Goal: Task Accomplishment & Management: Complete application form

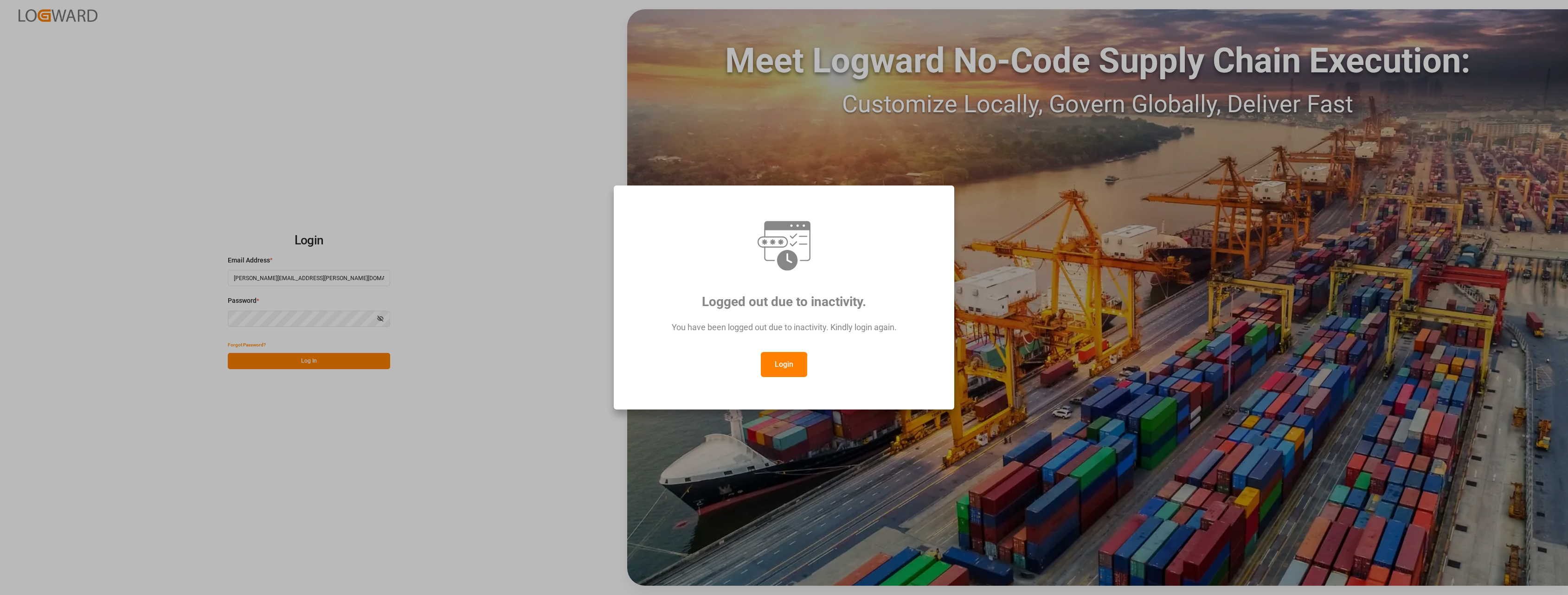
click at [784, 358] on button "Login" at bounding box center [784, 364] width 46 height 25
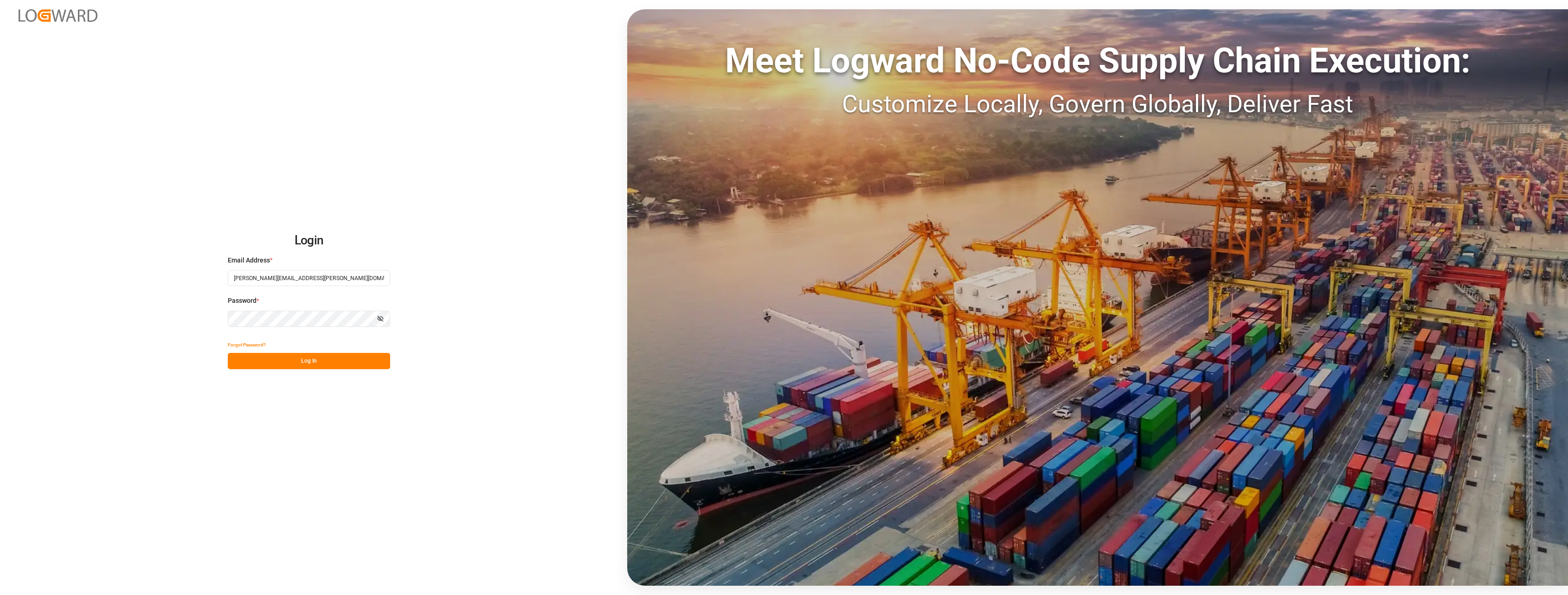
click at [326, 366] on button "Log In" at bounding box center [309, 361] width 163 height 16
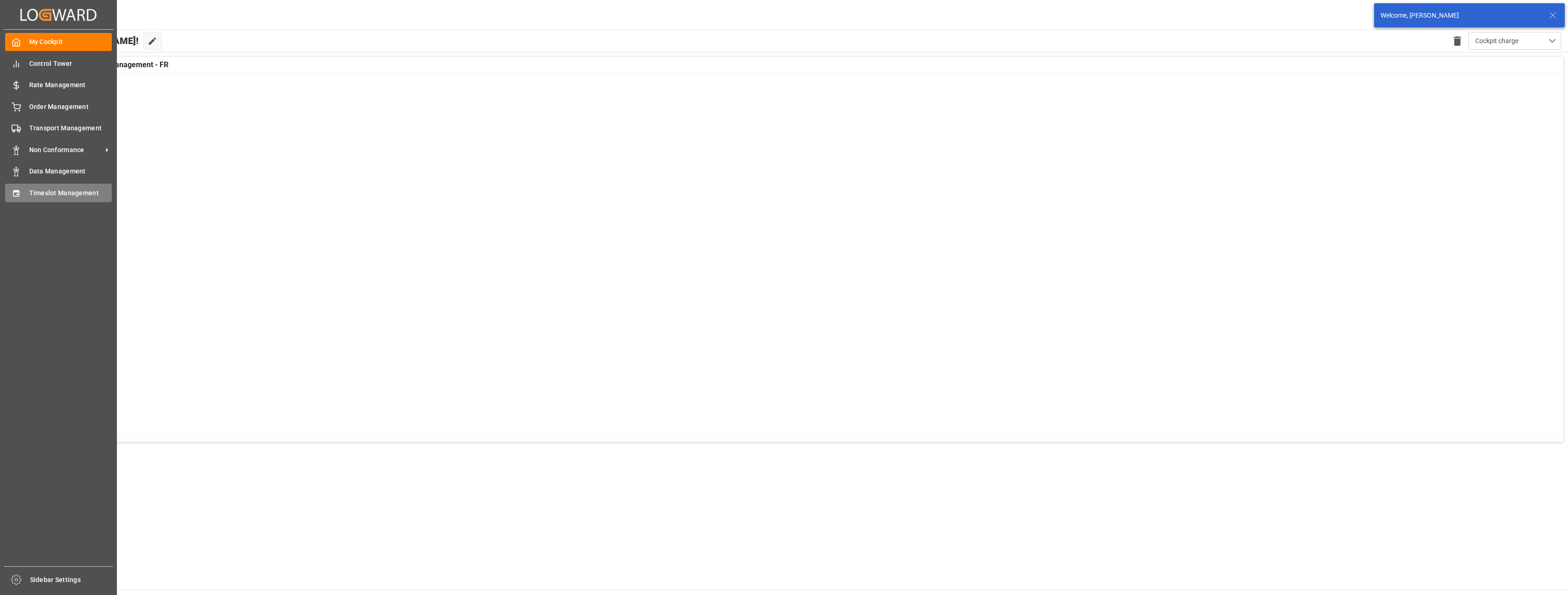
click at [27, 195] on div "Timeslot Management Timeslot Management" at bounding box center [58, 193] width 107 height 18
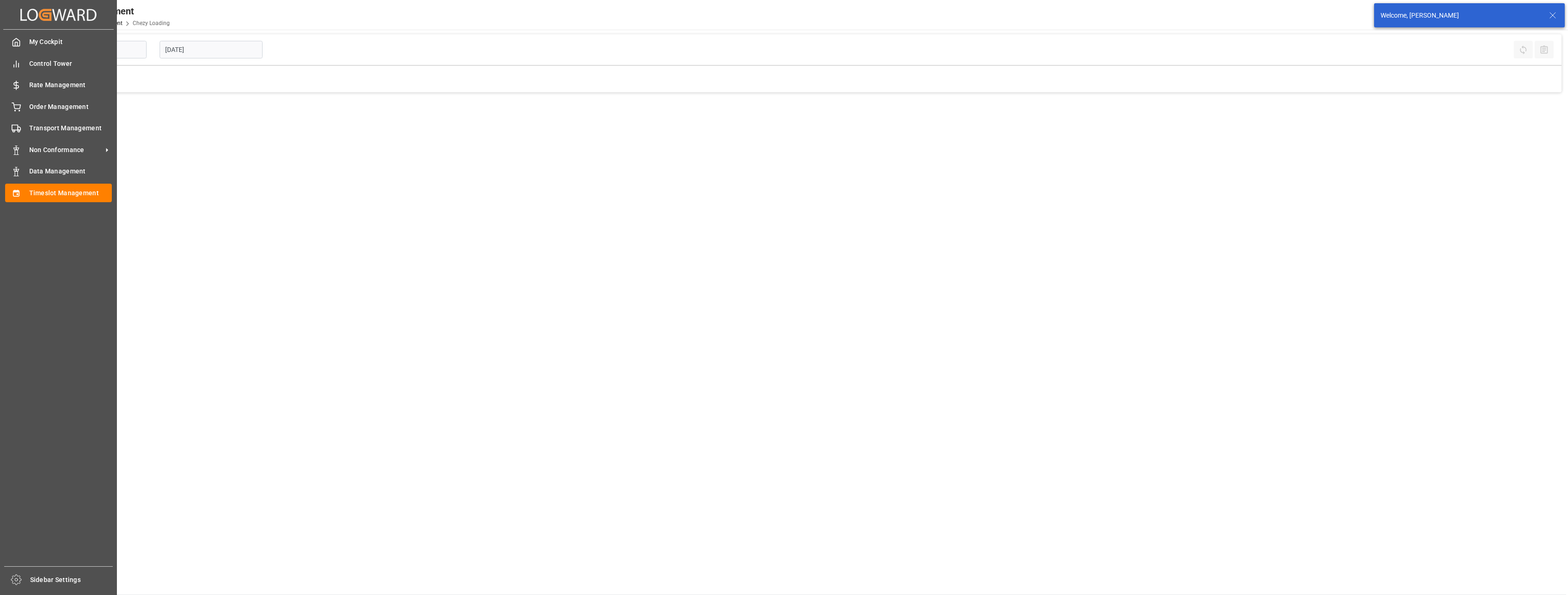
type input "Chezy Loading"
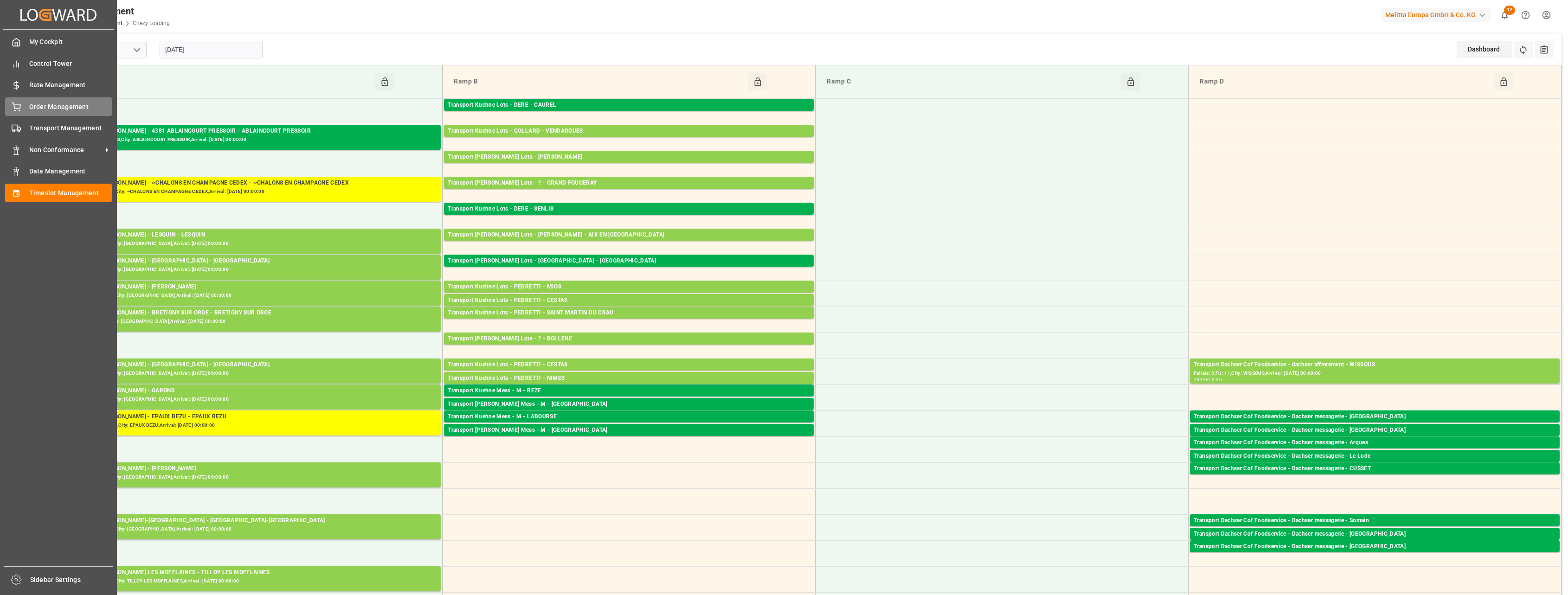
click at [35, 107] on span "Order Management" at bounding box center [71, 107] width 83 height 10
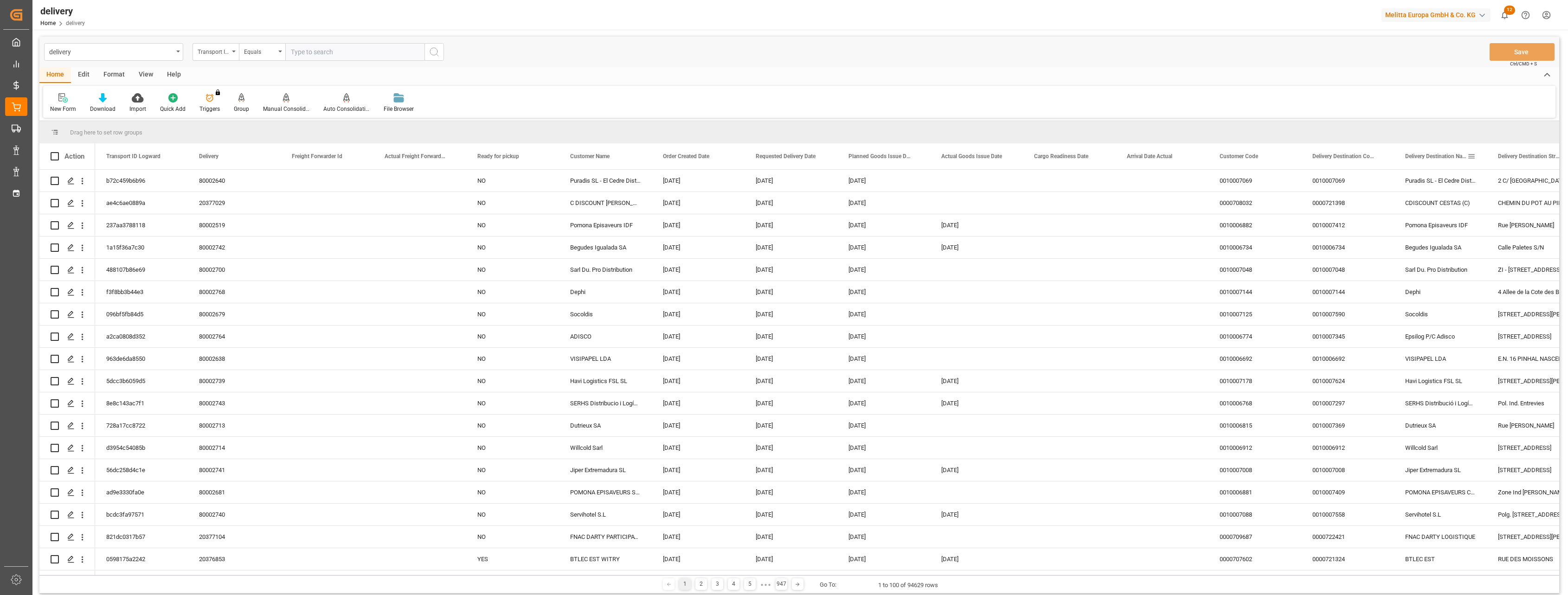
click at [1444, 159] on div "Delivery Destination Name" at bounding box center [1436, 156] width 62 height 26
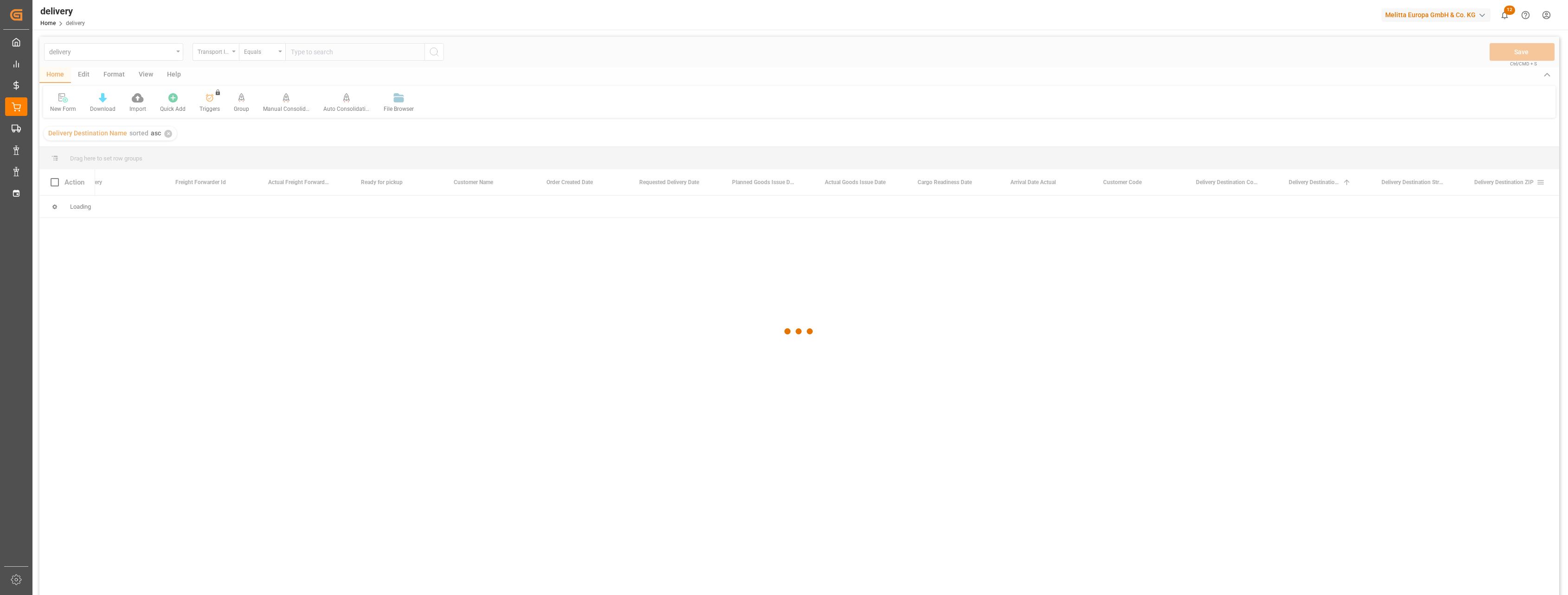
scroll to position [0, 116]
click at [1426, 182] on div at bounding box center [799, 331] width 1520 height 590
click at [1447, 182] on span at bounding box center [1448, 183] width 9 height 9
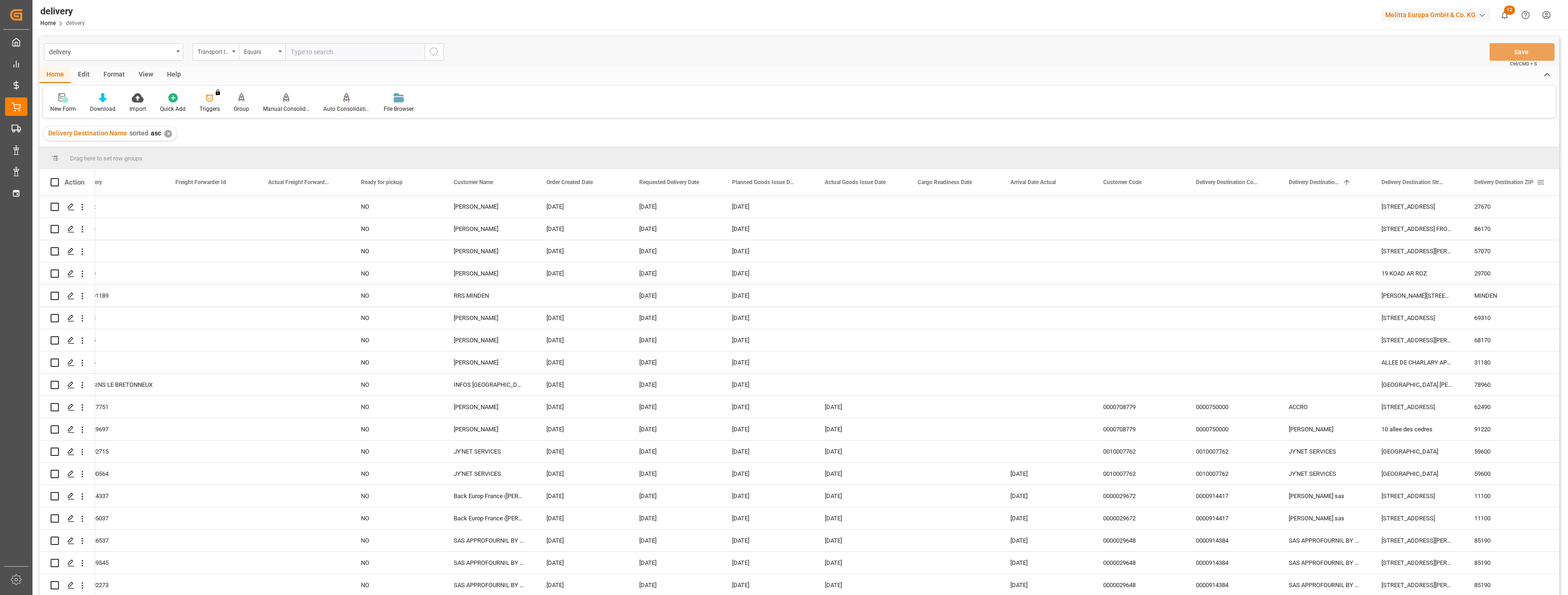
click at [1500, 178] on div "Delivery Destination ZIP" at bounding box center [1505, 182] width 62 height 26
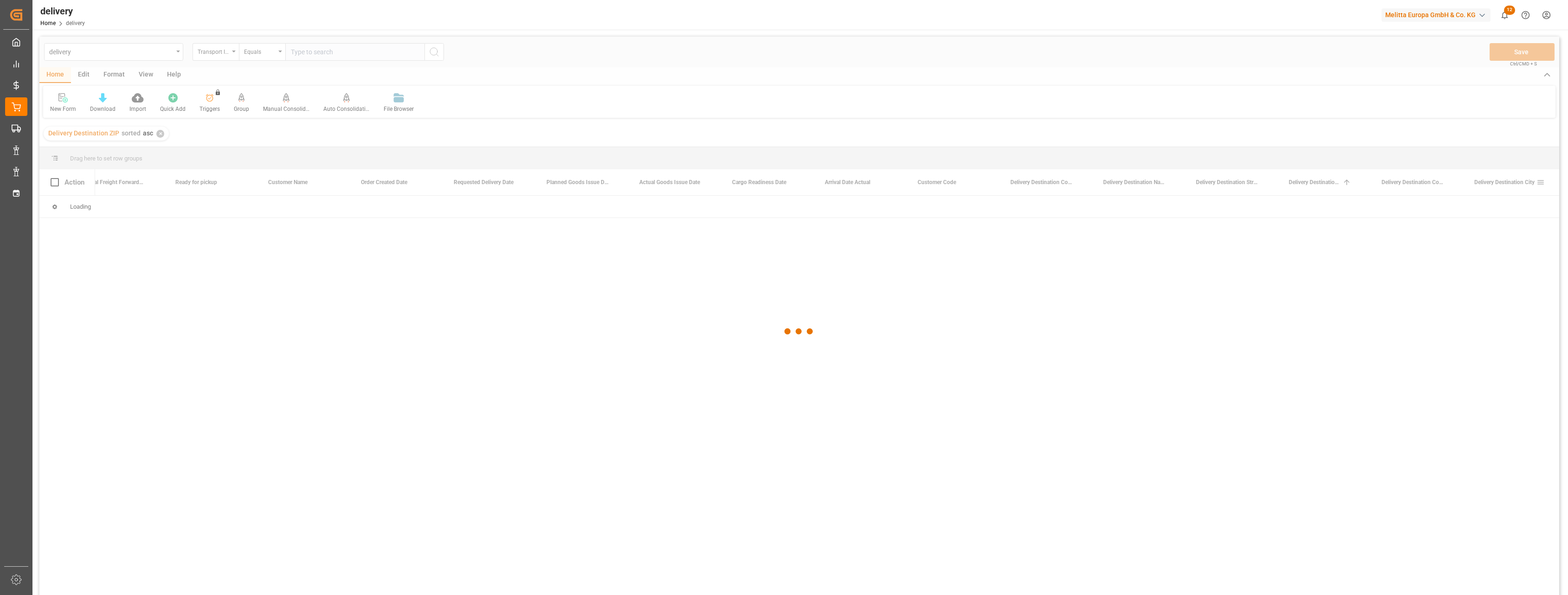
scroll to position [0, 302]
click at [1426, 178] on div "Delivery Destination Country" at bounding box center [1413, 182] width 62 height 26
click at [1446, 181] on span at bounding box center [1448, 183] width 9 height 9
click at [1511, 186] on div "Delivery Destination City" at bounding box center [1505, 182] width 62 height 26
click at [1542, 184] on div at bounding box center [799, 331] width 1520 height 590
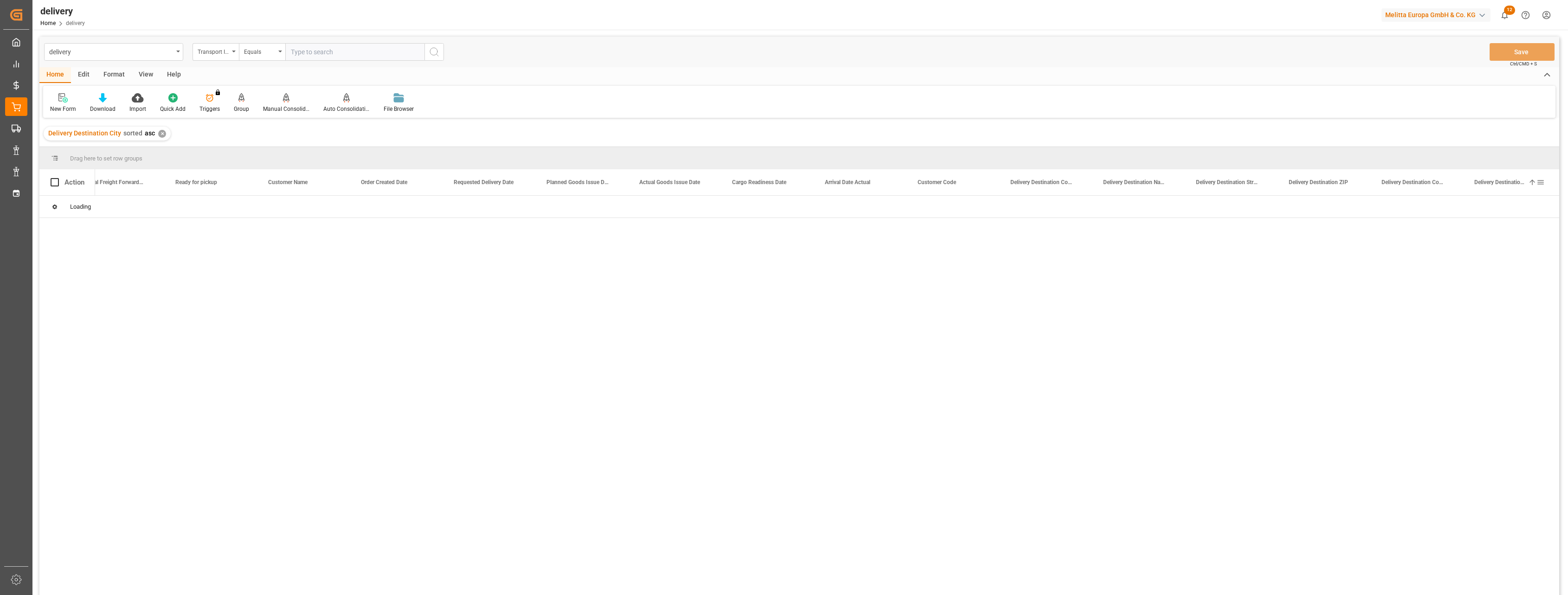
click at [1542, 184] on span at bounding box center [1541, 183] width 9 height 9
click at [1524, 183] on span "filter" at bounding box center [1525, 184] width 9 height 9
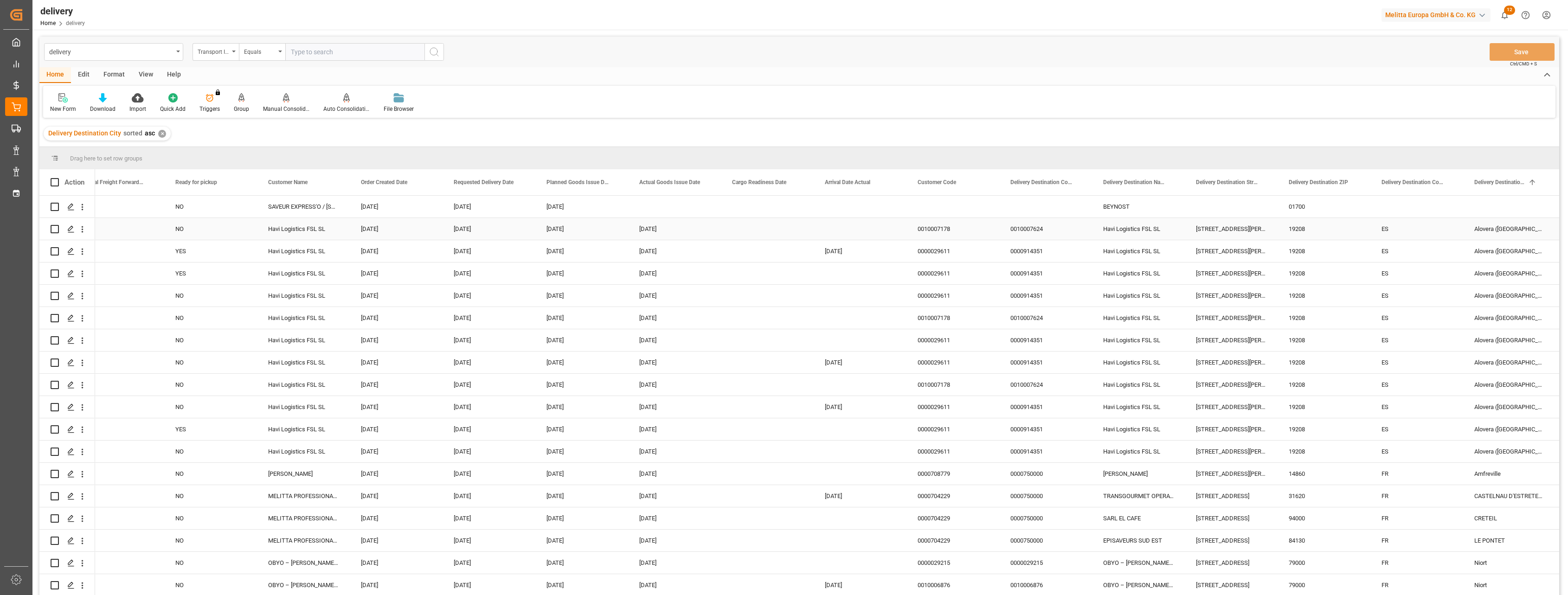
click at [1430, 233] on div "ES" at bounding box center [1416, 229] width 93 height 22
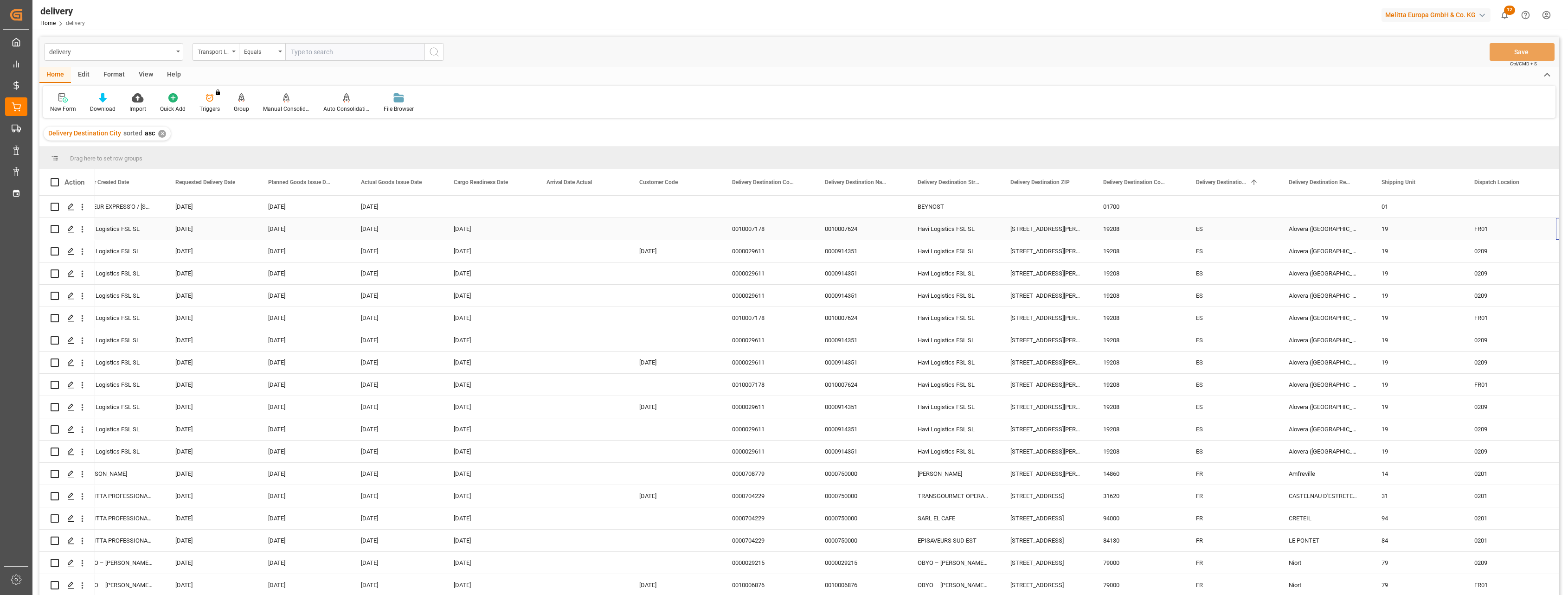
scroll to position [0, 580]
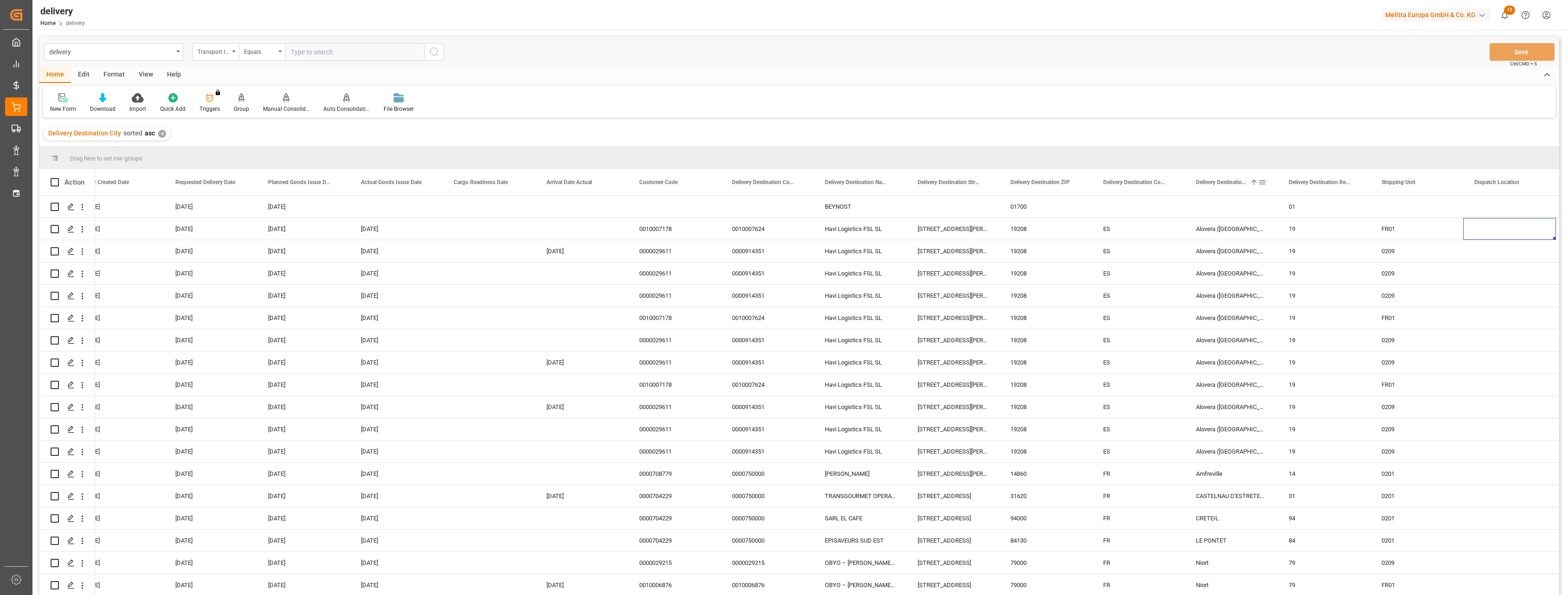
click at [1268, 181] on div "Delivery Destination City 1" at bounding box center [1231, 182] width 93 height 26
click at [1263, 181] on span at bounding box center [1262, 183] width 9 height 9
click at [1303, 204] on div "Equals" at bounding box center [1304, 209] width 91 height 15
click at [1283, 284] on span "Starts with" at bounding box center [1275, 283] width 28 height 7
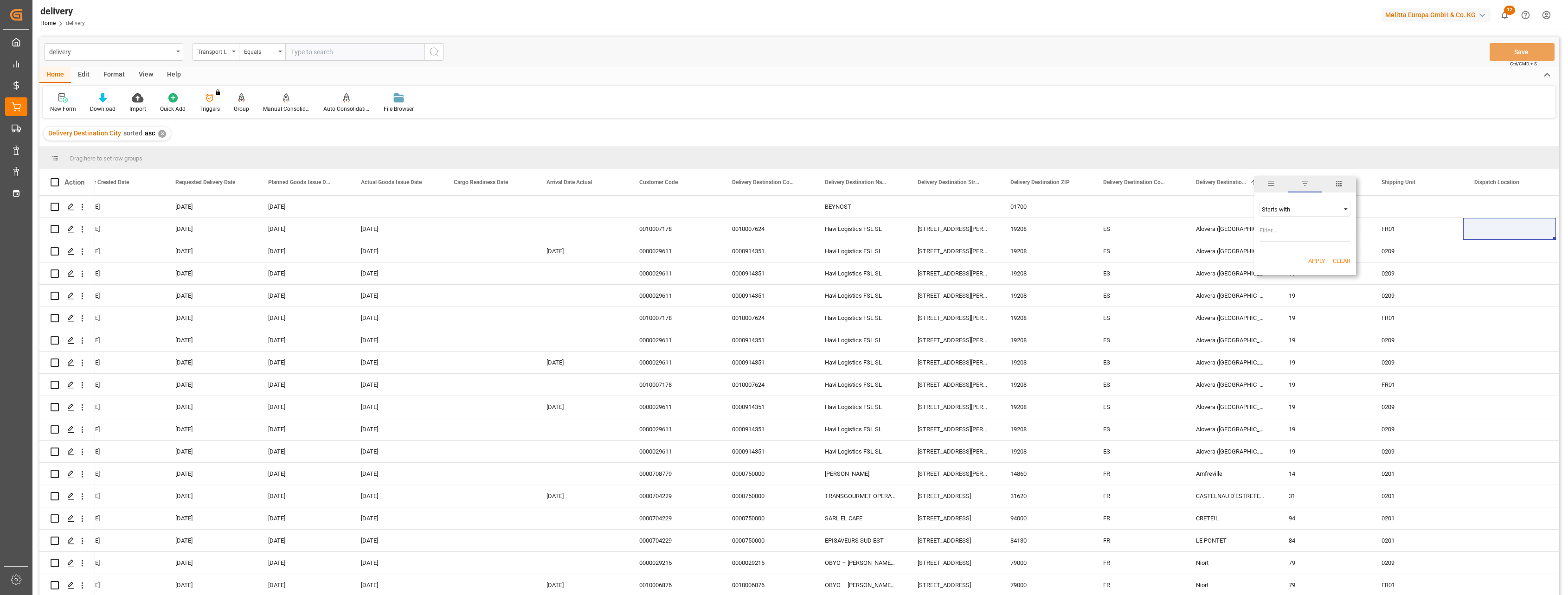
click at [1278, 232] on input "Filter Value" at bounding box center [1304, 232] width 91 height 18
type input "Andor"
click at [1314, 256] on button "Apply" at bounding box center [1317, 260] width 17 height 9
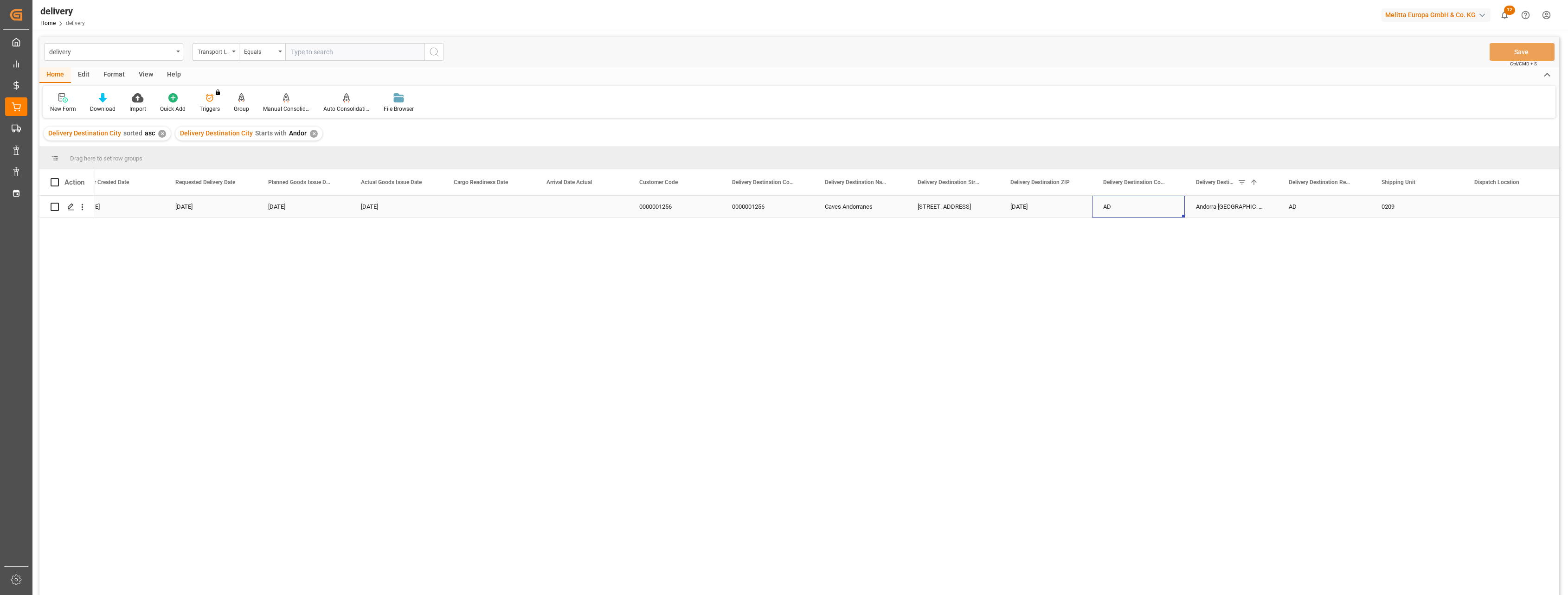
click at [1104, 203] on div "AD" at bounding box center [1138, 207] width 93 height 22
click at [119, 204] on div "[DATE]" at bounding box center [117, 207] width 93 height 22
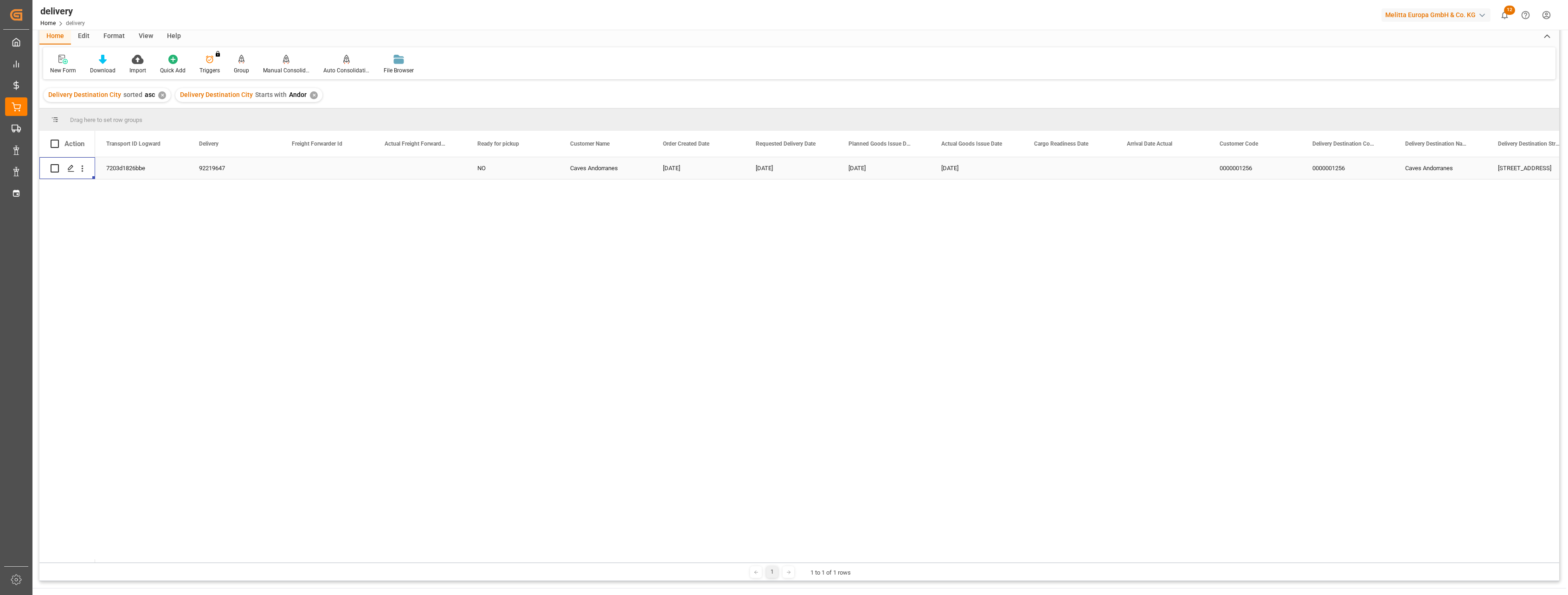
scroll to position [58, 0]
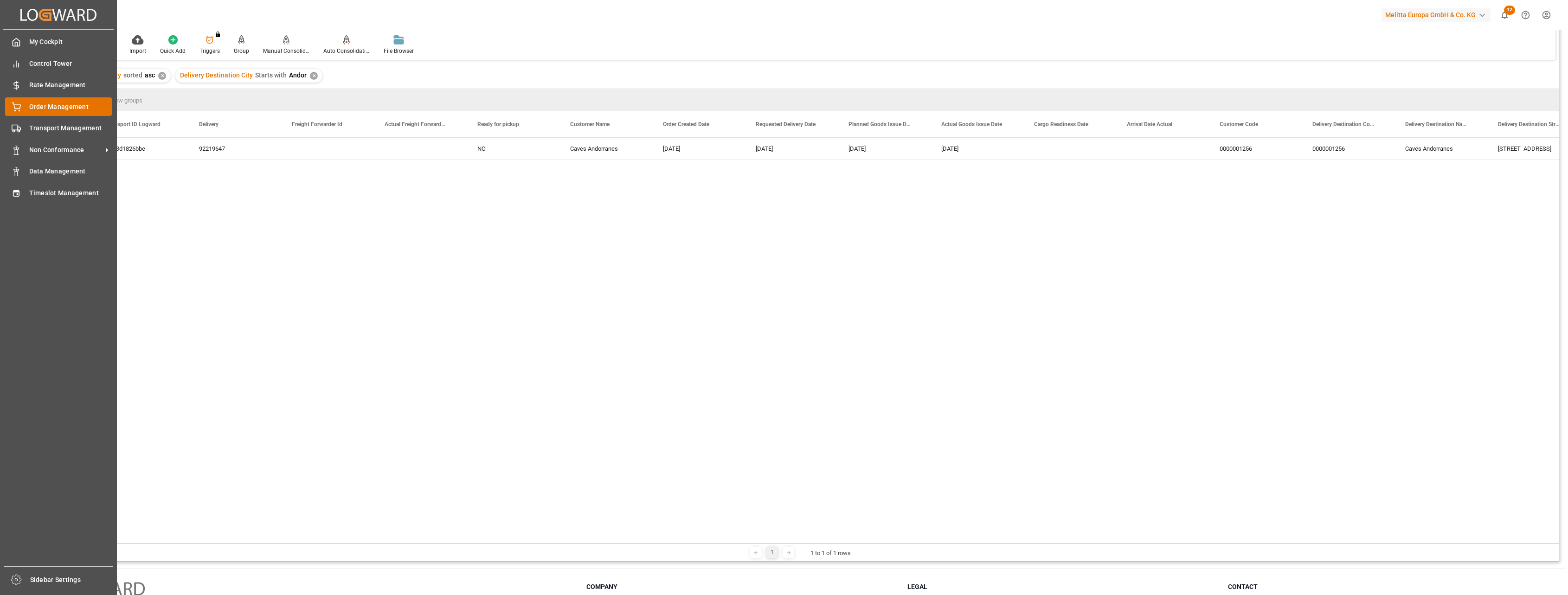
click at [30, 107] on span "Order Management" at bounding box center [71, 107] width 83 height 10
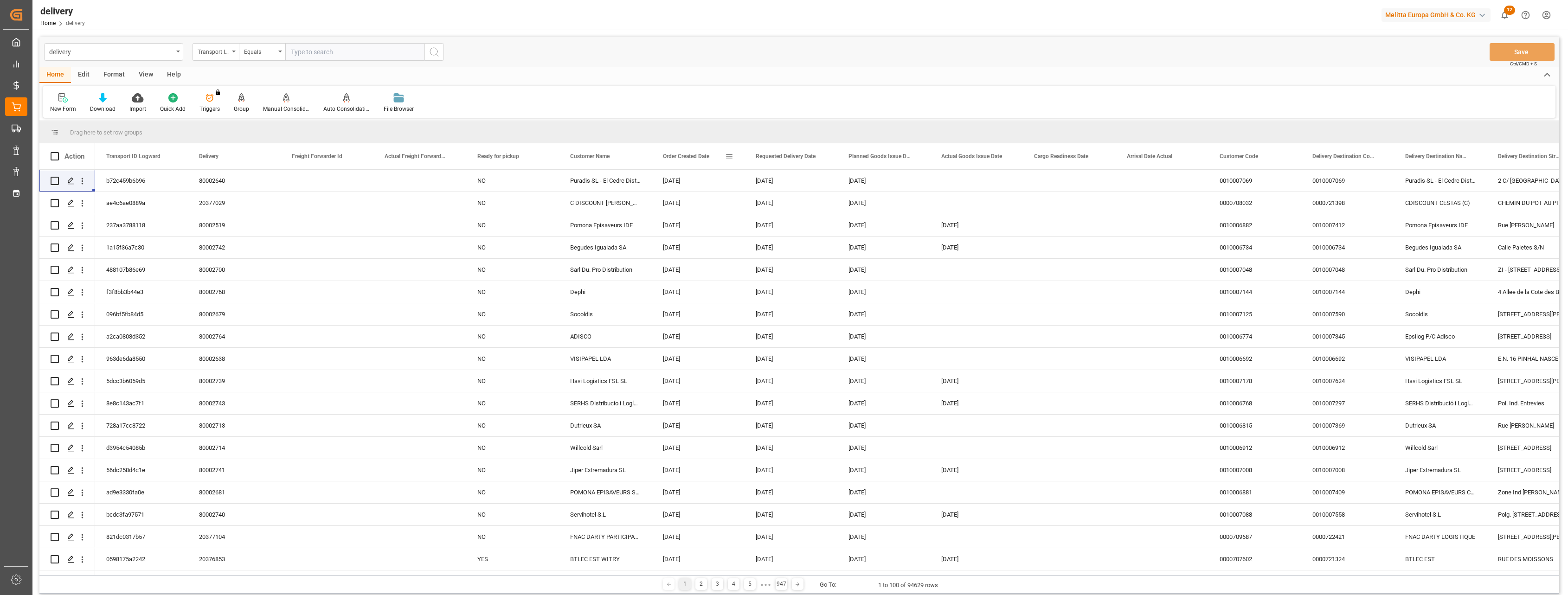
click at [726, 155] on span at bounding box center [729, 156] width 9 height 9
click at [812, 207] on input "date" at bounding box center [771, 206] width 91 height 18
type input "[DATE]"
click at [785, 235] on button "Apply" at bounding box center [784, 235] width 17 height 9
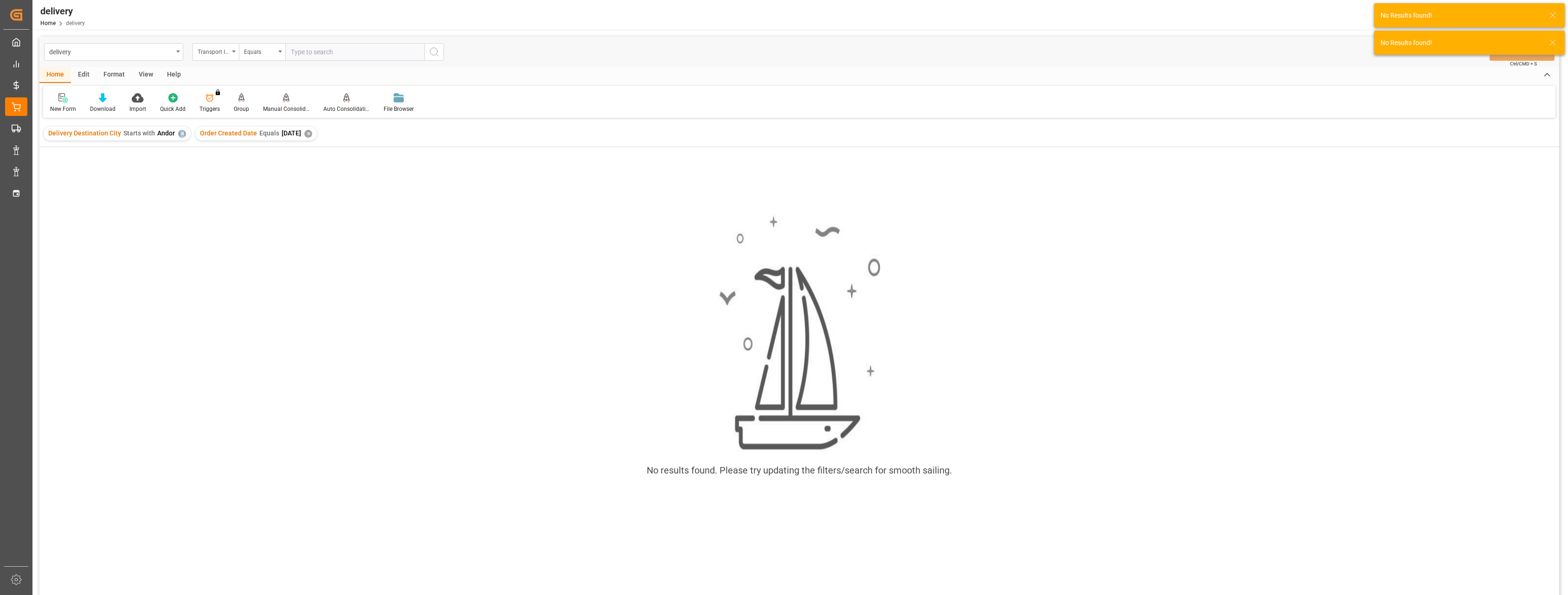
click at [180, 137] on div "✕" at bounding box center [182, 133] width 8 height 8
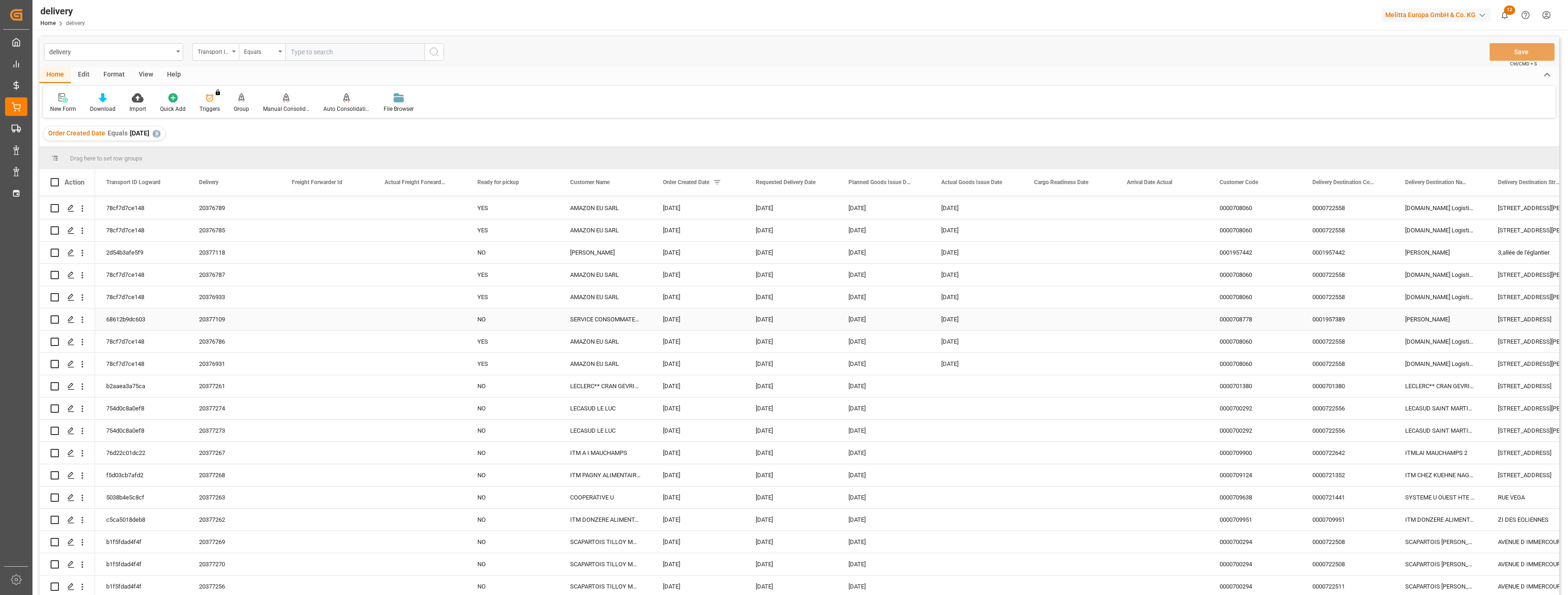
scroll to position [580, 0]
click at [243, 100] on div at bounding box center [241, 97] width 15 height 10
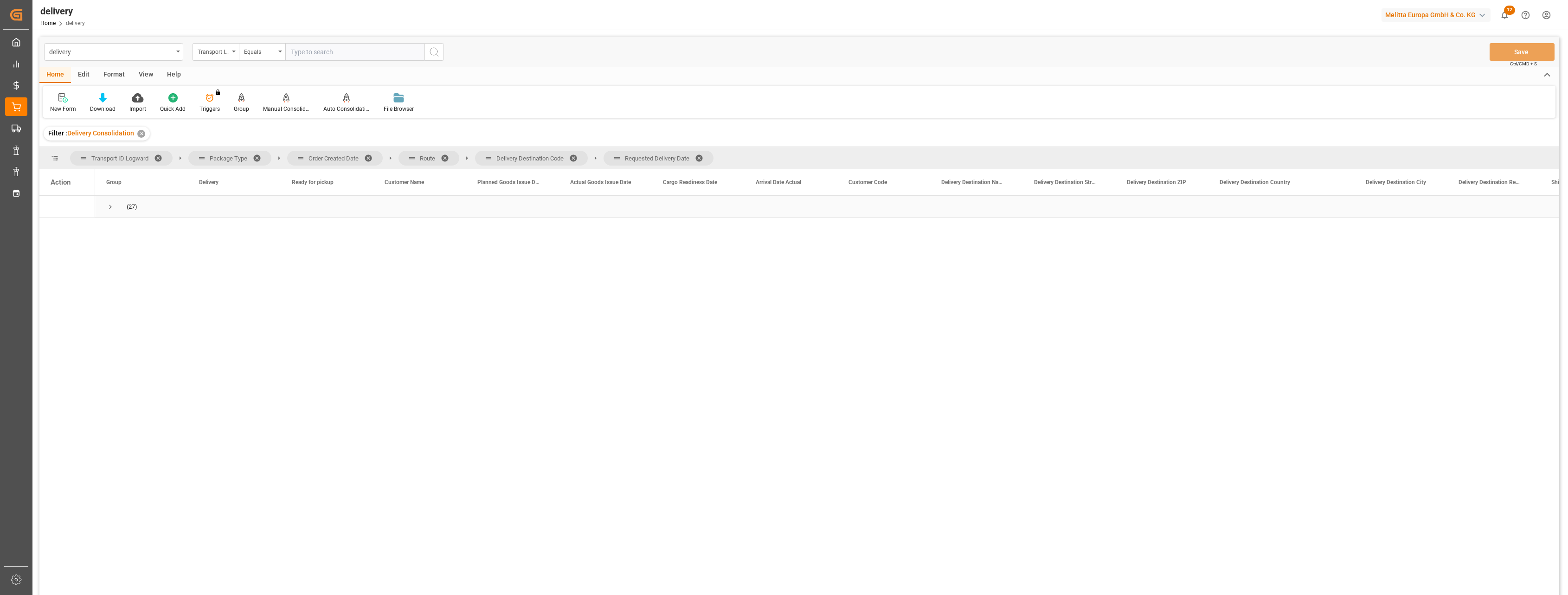
click at [110, 204] on span "Press SPACE to select this row." at bounding box center [111, 207] width 9 height 9
click at [152, 229] on div "Pallet(s)" at bounding box center [155, 229] width 20 height 21
click at [128, 229] on span "Press SPACE to select this row." at bounding box center [130, 229] width 9 height 9
click at [149, 247] on span "Press SPACE to select this row." at bounding box center [150, 251] width 9 height 9
click at [166, 272] on span "Press SPACE to select this row." at bounding box center [169, 274] width 9 height 9
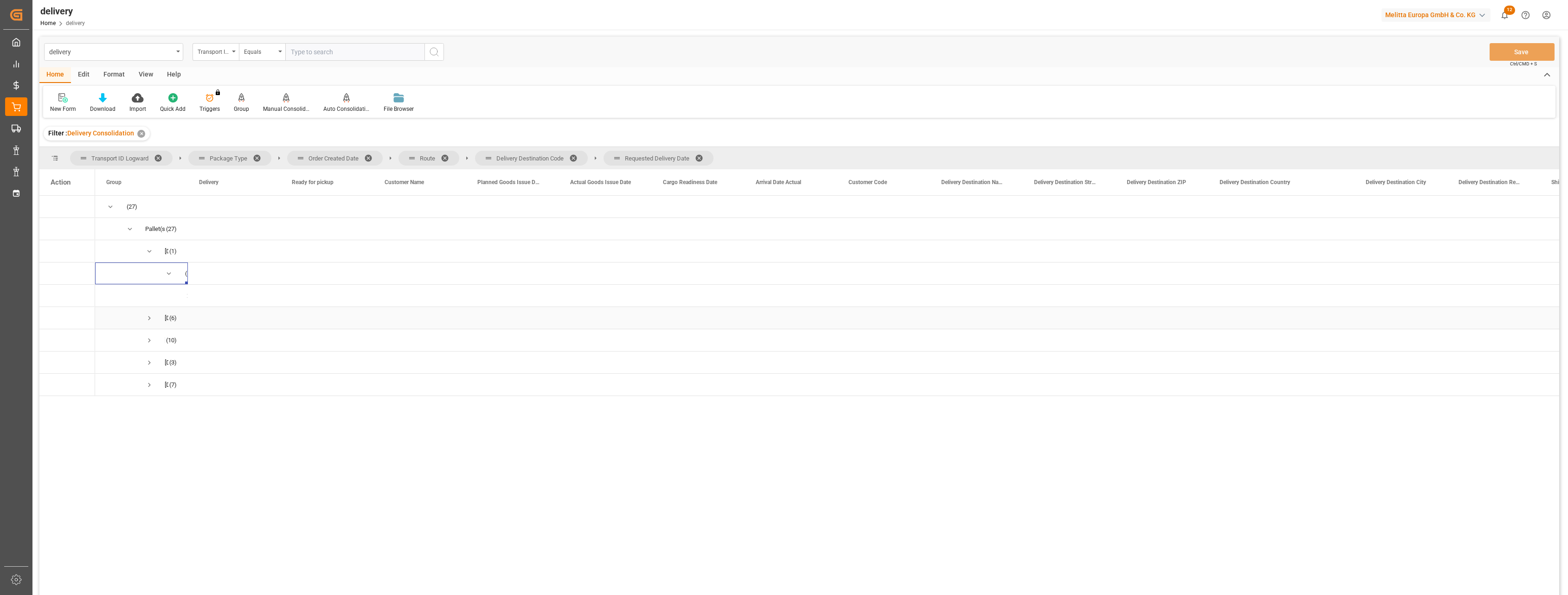
click at [149, 317] on span "Press SPACE to select this row." at bounding box center [150, 318] width 9 height 9
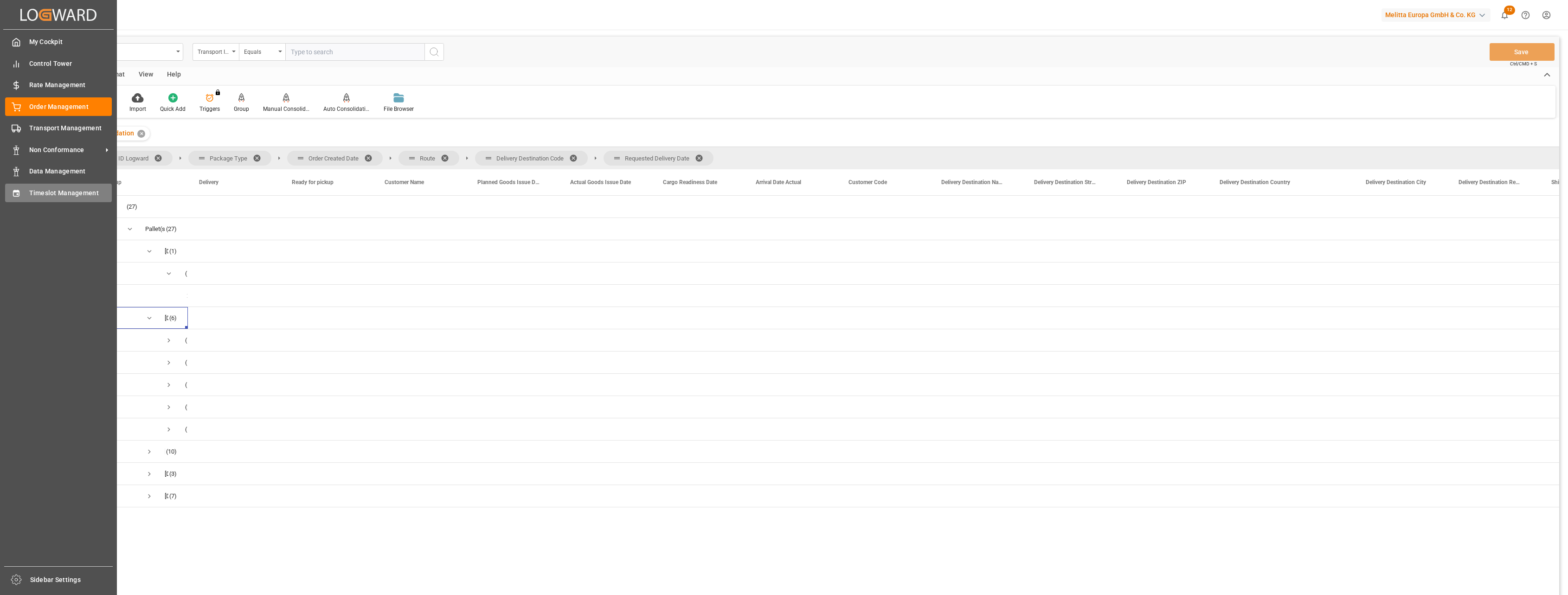
click at [33, 198] on div "Timeslot Management Timeslot Management" at bounding box center [58, 193] width 107 height 18
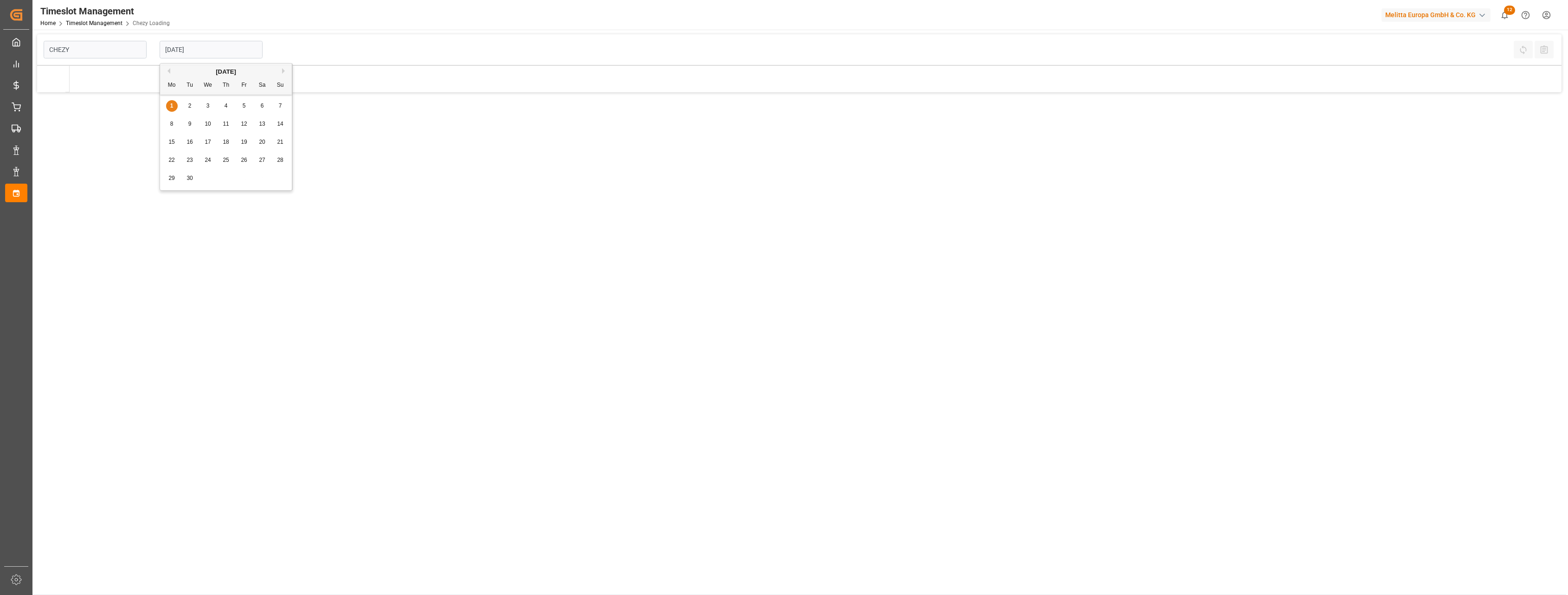
click at [231, 42] on input "[DATE]" at bounding box center [211, 49] width 103 height 18
type input "Chezy Loading"
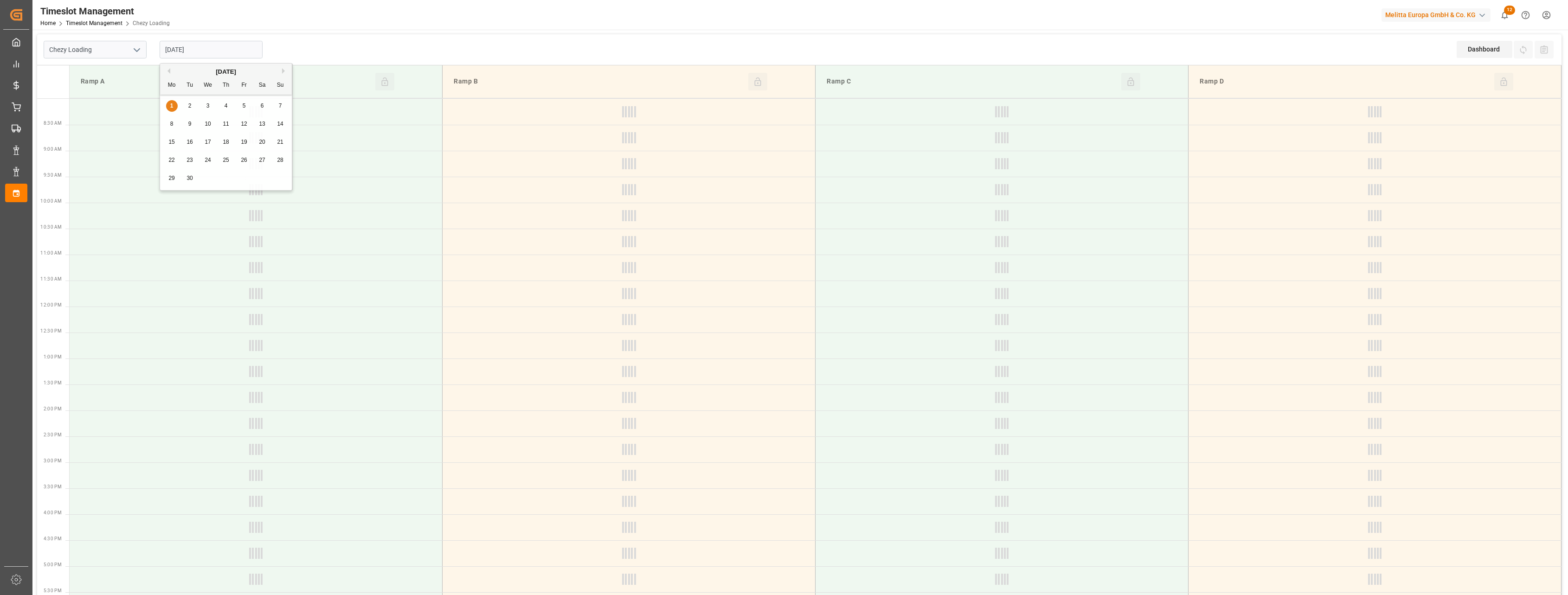
click at [245, 162] on div "Previous Month Next Month September 2025 Mo Tu We Th Fr Sa Su 1 2 3 4 5 6 7 8 9…" at bounding box center [226, 128] width 133 height 130
click at [243, 157] on div "Previous Month Next Month September 2025 Mo Tu We Th Fr Sa Su 1 2 3 4 5 6 7 8 9…" at bounding box center [226, 128] width 133 height 130
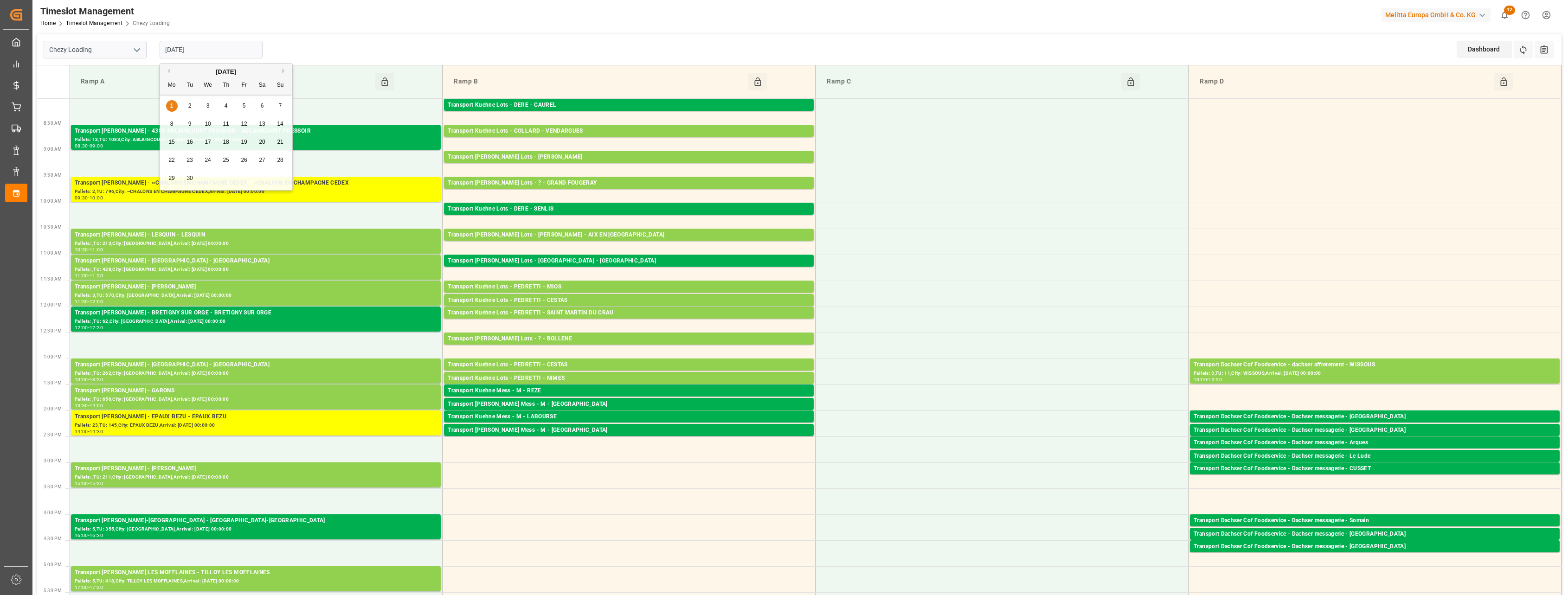
click at [243, 157] on div "Previous Month Next Month September 2025 Mo Tu We Th Fr Sa Su 1 2 3 4 5 6 7 8 9…" at bounding box center [226, 128] width 133 height 130
click at [245, 159] on span "26" at bounding box center [244, 160] width 6 height 7
type input "26-09-2025"
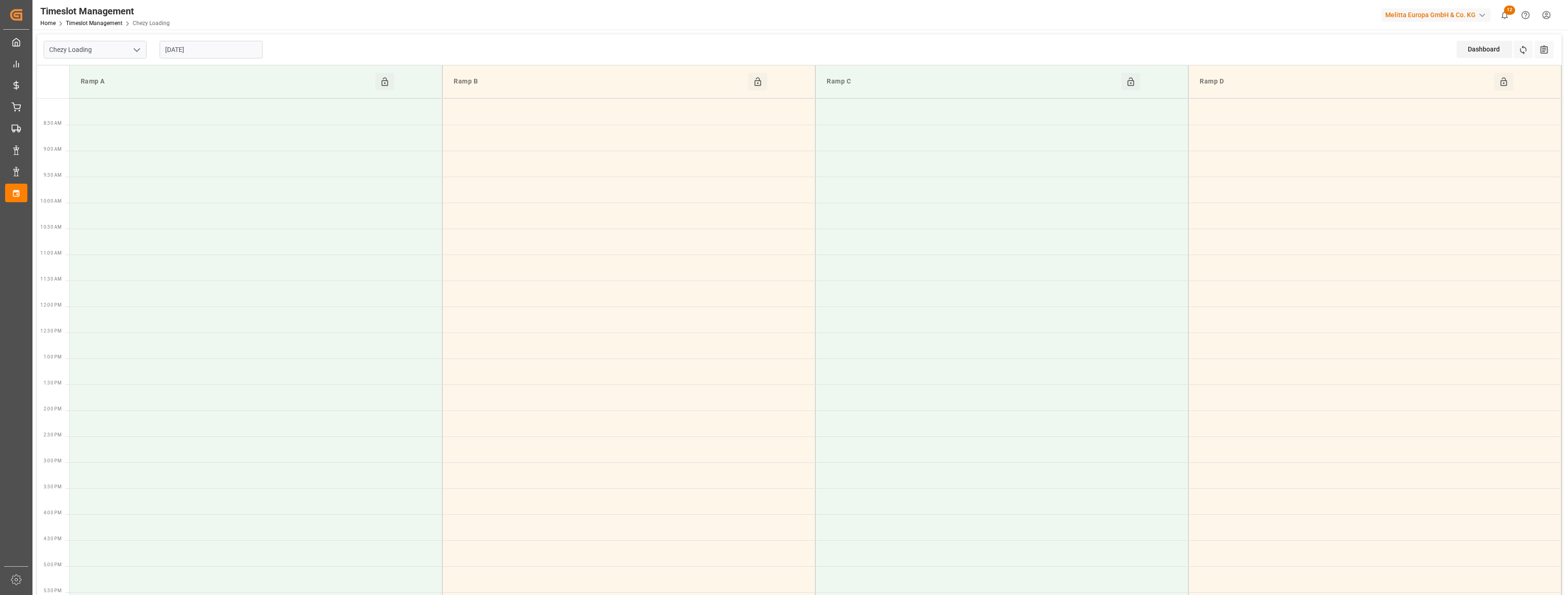
click at [130, 53] on button "open menu" at bounding box center [136, 50] width 14 height 15
click at [120, 86] on div "Chezy Unloading" at bounding box center [95, 91] width 102 height 21
type input "Chezy Unloading"
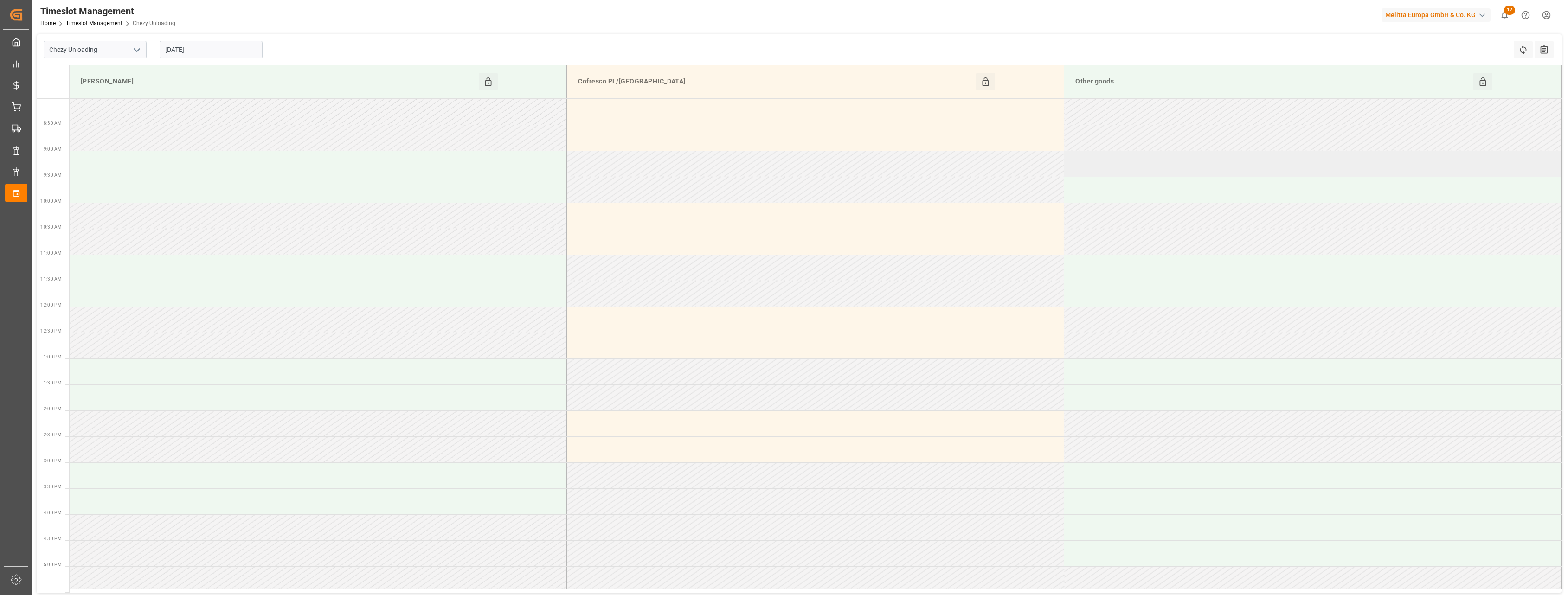
click at [1108, 170] on td at bounding box center [1312, 164] width 497 height 26
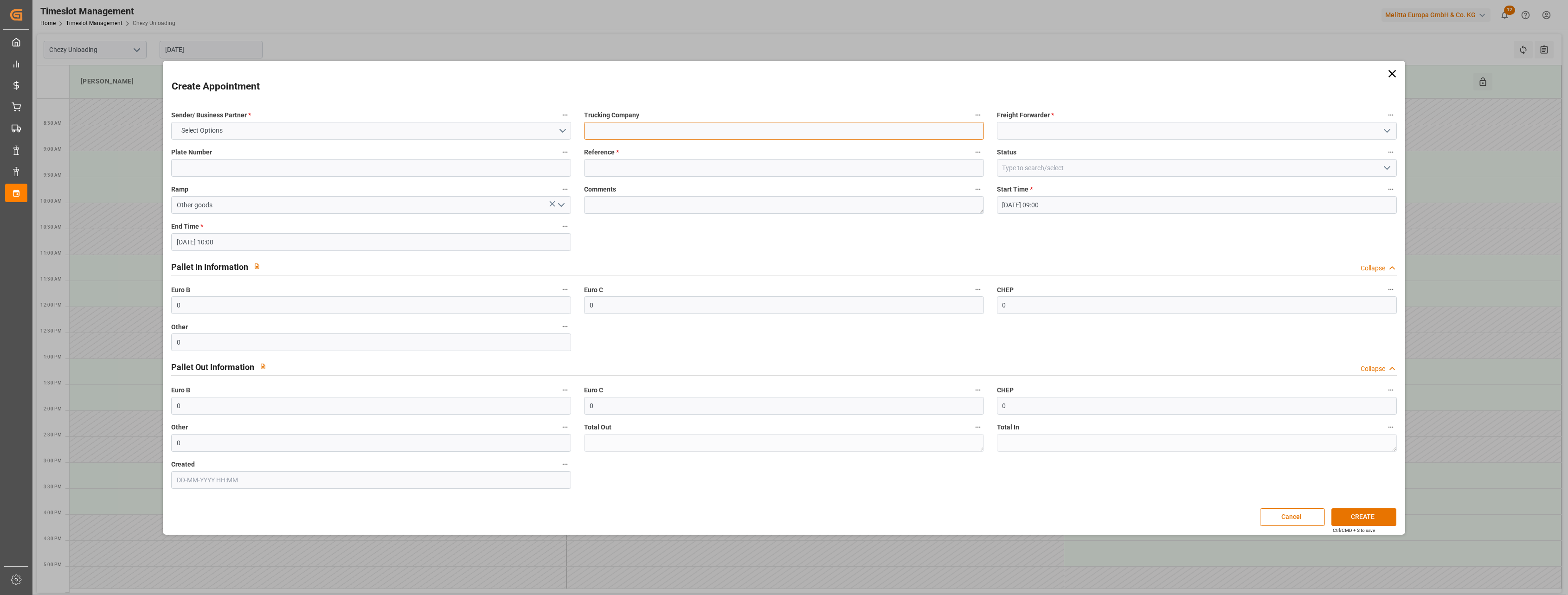
click at [667, 137] on input at bounding box center [784, 130] width 400 height 18
paste input "45758196"
type input "corsini 45758196"
click at [1018, 130] on input at bounding box center [1197, 130] width 400 height 18
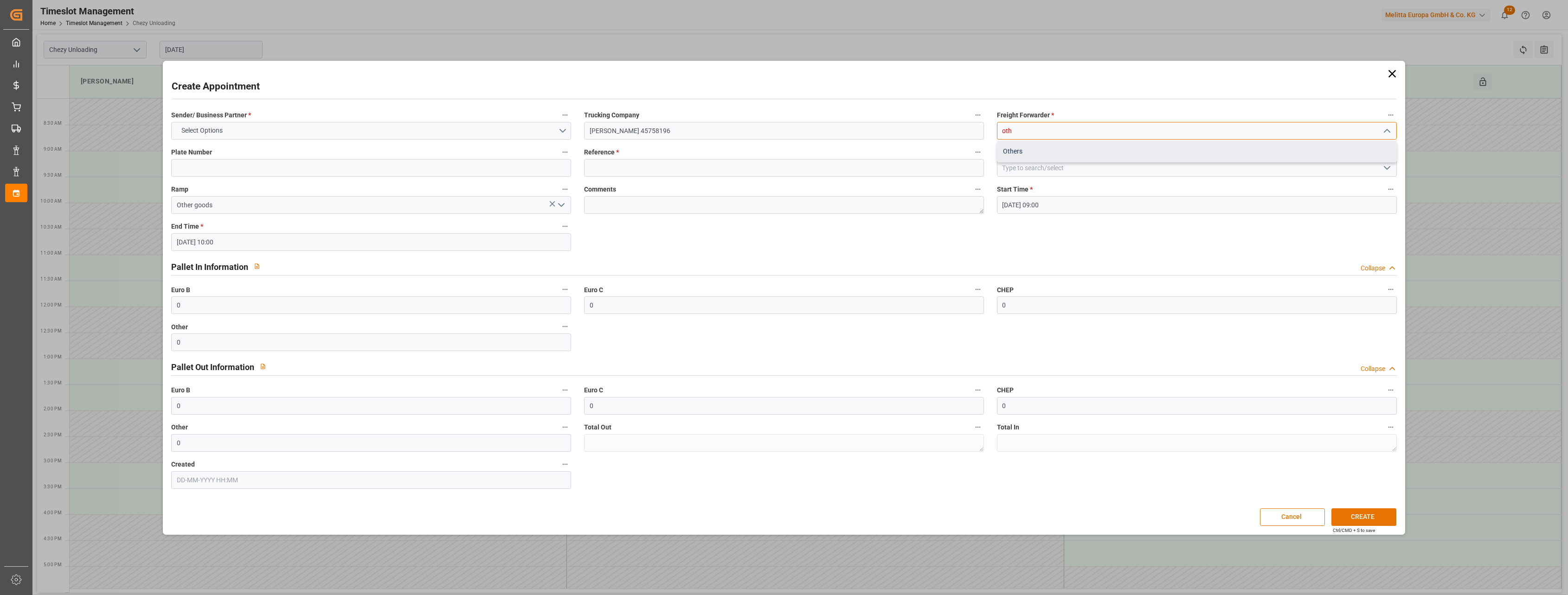
click at [1016, 149] on div "Others" at bounding box center [1197, 151] width 399 height 21
type input "Others"
click at [759, 182] on div "Comments" at bounding box center [784, 198] width 413 height 37
click at [755, 158] on label "Reference *" at bounding box center [784, 152] width 400 height 13
click at [972, 158] on button "Reference *" at bounding box center [978, 152] width 12 height 12
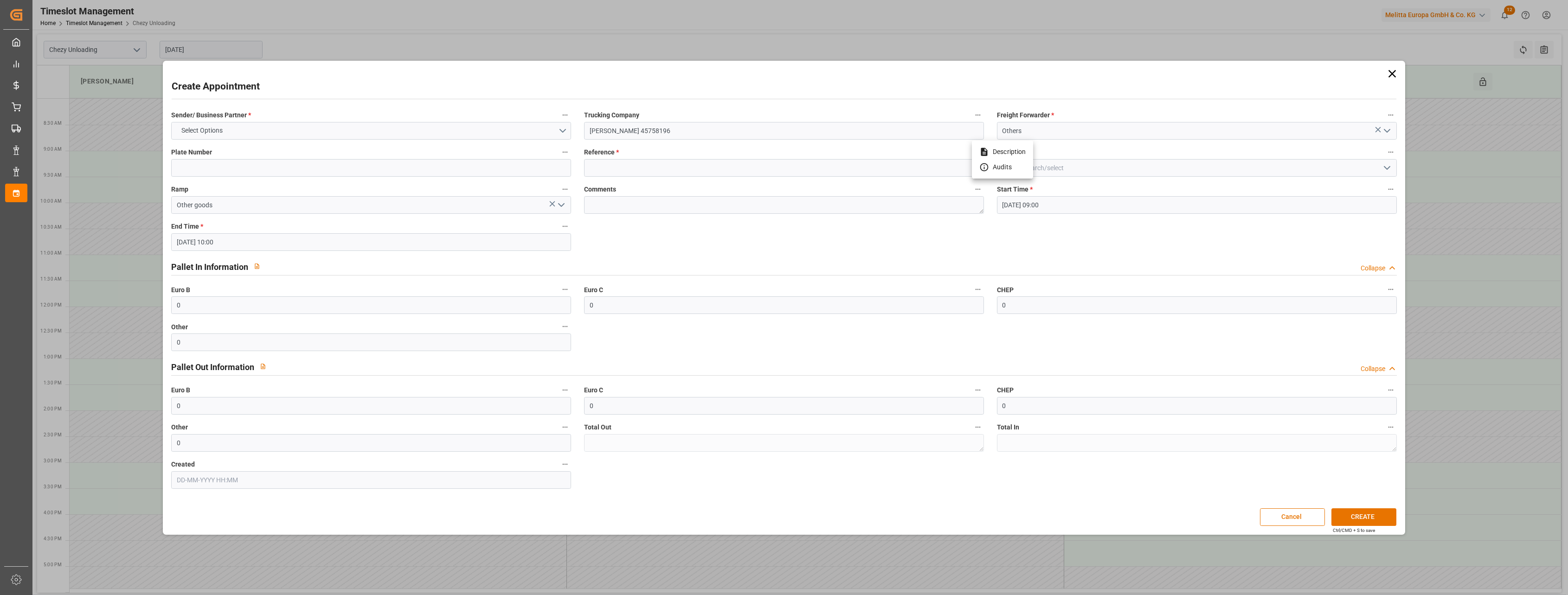
click at [750, 165] on div at bounding box center [784, 298] width 1568 height 595
click at [667, 166] on input at bounding box center [784, 167] width 400 height 18
type input "x"
click at [416, 133] on button "Select Options" at bounding box center [371, 130] width 400 height 18
click at [379, 192] on div "OTHER" at bounding box center [371, 192] width 399 height 19
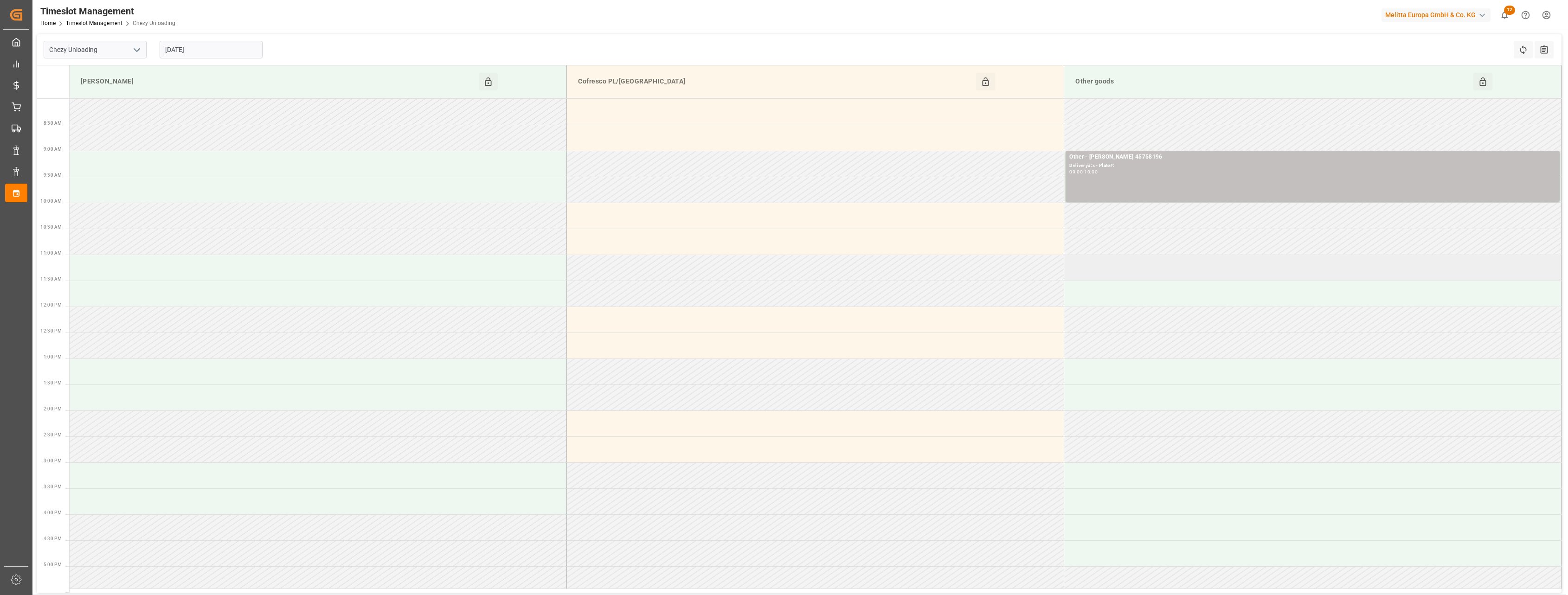
click at [1192, 273] on td at bounding box center [1312, 267] width 497 height 26
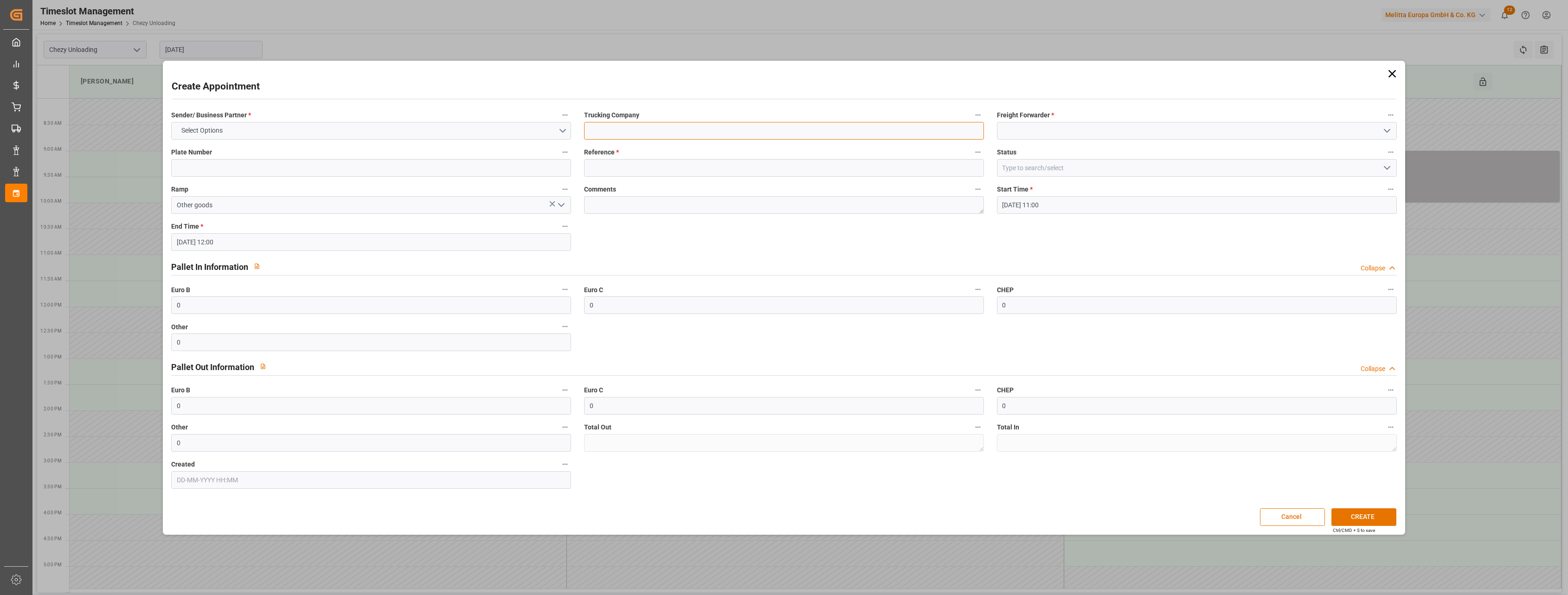
click at [662, 126] on input at bounding box center [784, 130] width 400 height 18
type input "m"
paste input "45758195"
type input "Mleitta Bremen café 45758195"
click at [1025, 136] on input at bounding box center [1197, 130] width 400 height 18
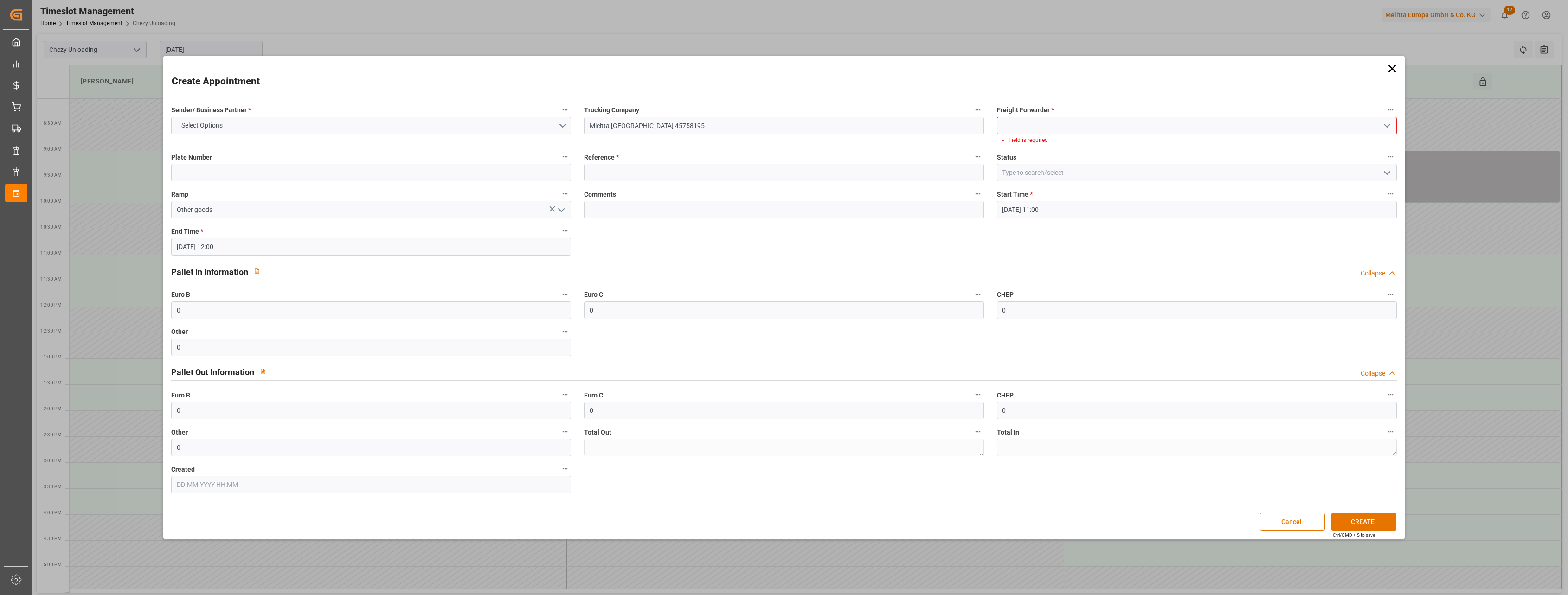
click at [1387, 133] on div at bounding box center [1197, 125] width 400 height 18
click at [1296, 124] on input at bounding box center [1197, 125] width 400 height 18
click at [1250, 149] on div "Others" at bounding box center [1197, 146] width 399 height 21
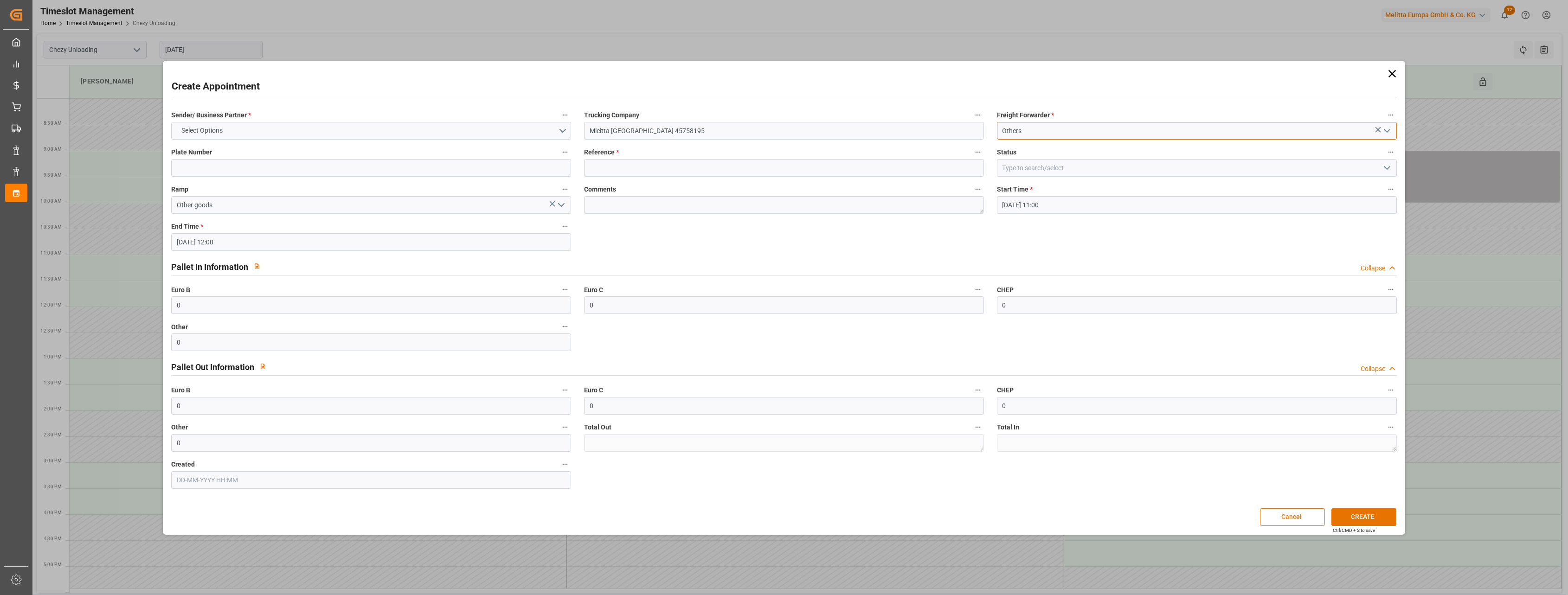
type input "Others"
click at [408, 143] on div "Plate Number" at bounding box center [371, 161] width 413 height 37
click at [407, 131] on button "Select Options" at bounding box center [371, 130] width 400 height 18
click at [235, 192] on div "OTHER" at bounding box center [371, 192] width 399 height 19
click at [597, 169] on input at bounding box center [784, 167] width 400 height 18
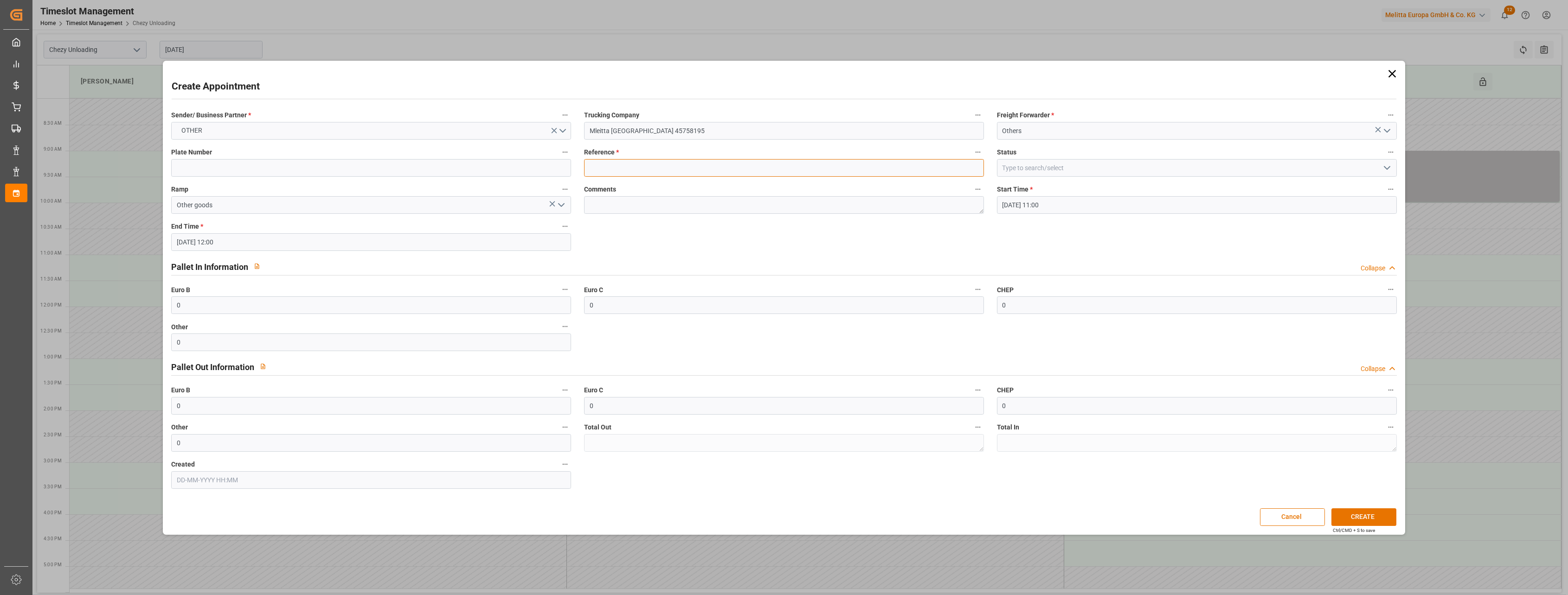
type input "x"
